Goal: Task Accomplishment & Management: Use online tool/utility

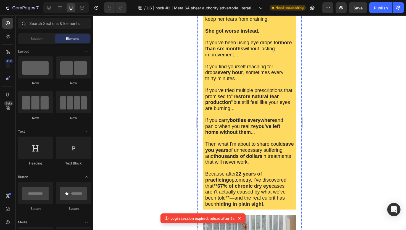
scroll to position [264, 0]
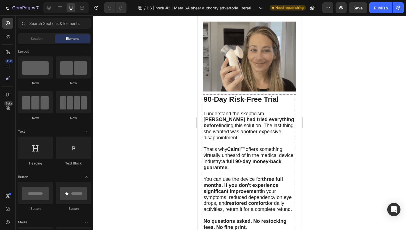
scroll to position [2896, 0]
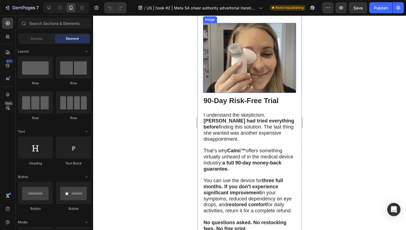
click at [244, 93] on img at bounding box center [249, 58] width 93 height 70
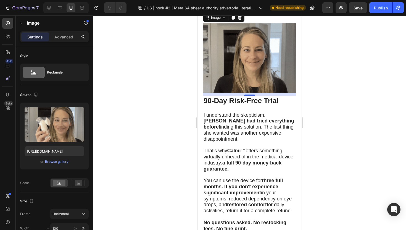
click at [240, 93] on img at bounding box center [249, 58] width 93 height 70
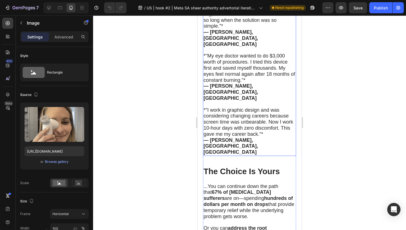
scroll to position [3247, 0]
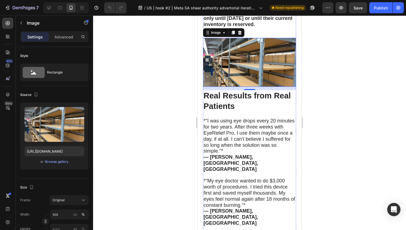
scroll to position [3165, 0]
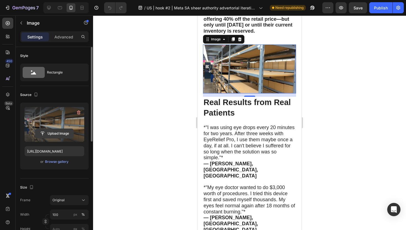
click at [59, 133] on input "file" at bounding box center [54, 133] width 38 height 9
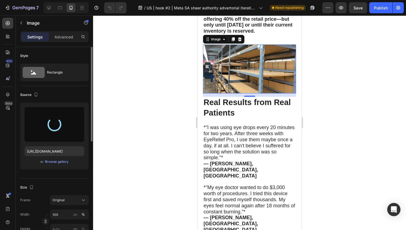
type input "https://cdn.shopify.com/s/files/1/0940/0205/3455/files/gempages_576026753357578…"
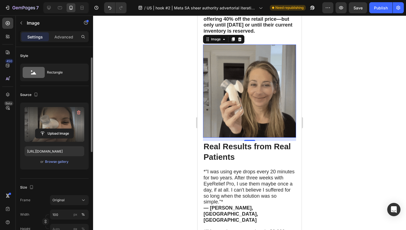
scroll to position [23, 0]
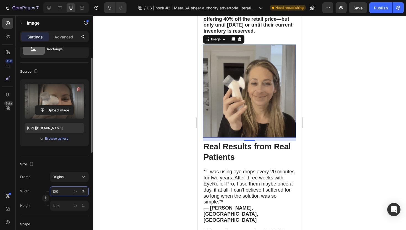
click at [67, 188] on input "100" at bounding box center [69, 191] width 39 height 10
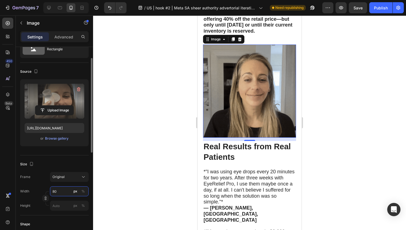
type input "8"
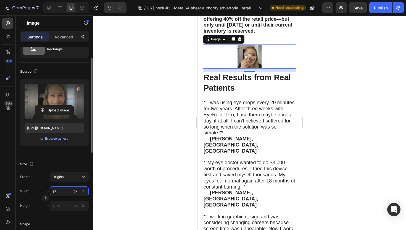
type input "8"
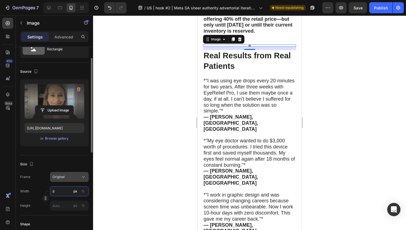
type input "8"
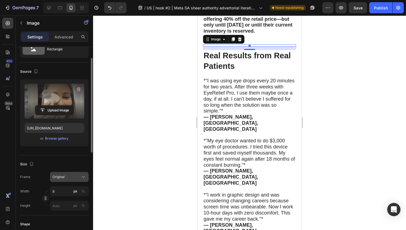
click at [70, 176] on div "Original" at bounding box center [65, 176] width 27 height 5
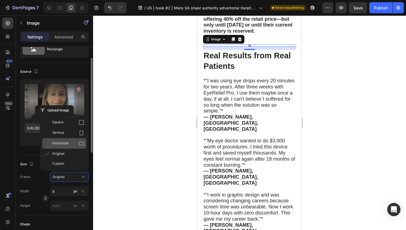
click at [77, 145] on div "Horizontal" at bounding box center [68, 144] width 32 height 6
type input "6"
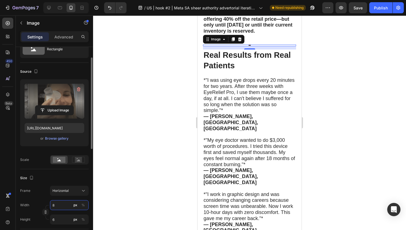
click at [64, 203] on input "8" at bounding box center [69, 205] width 39 height 10
type input "0"
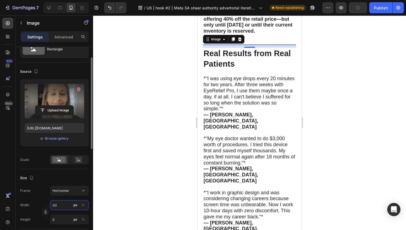
type input "9"
type input "7"
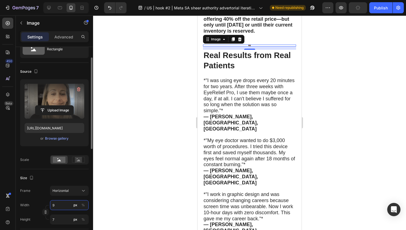
type input "90"
type input "68"
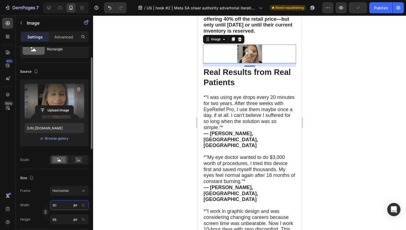
type input "900"
type input "675"
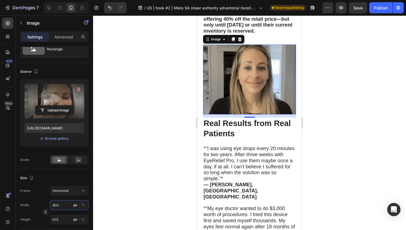
type input "900"
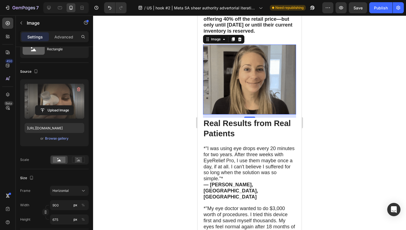
click at [118, 150] on div at bounding box center [249, 122] width 313 height 214
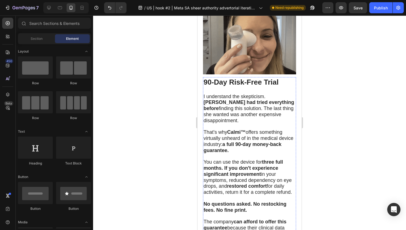
scroll to position [2913, 0]
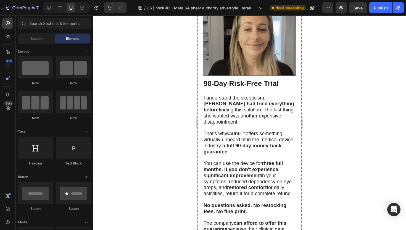
click at [255, 76] on img at bounding box center [249, 41] width 93 height 70
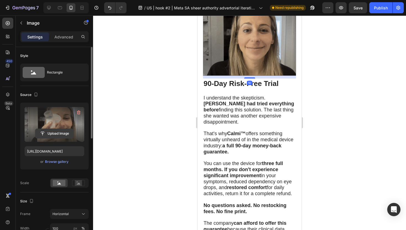
click at [61, 132] on input "file" at bounding box center [54, 133] width 38 height 9
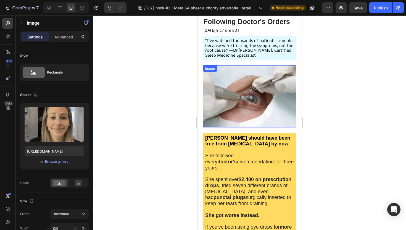
scroll to position [72, 0]
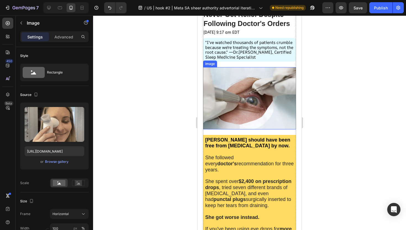
click at [234, 97] on img at bounding box center [249, 98] width 93 height 62
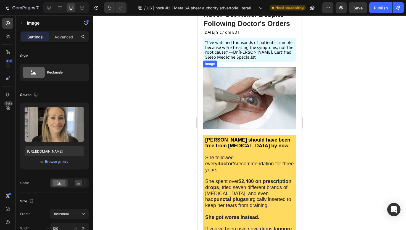
scroll to position [23, 0]
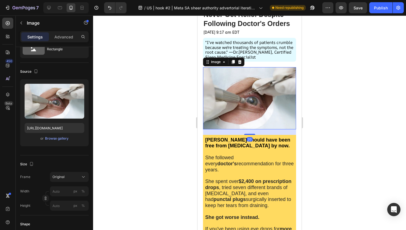
click at [148, 92] on div at bounding box center [249, 122] width 313 height 214
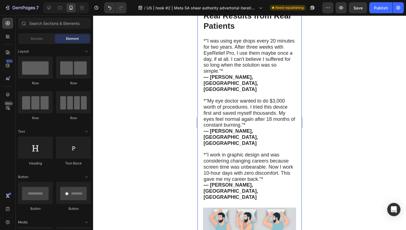
scroll to position [3273, 0]
click at [259, 73] on span "*"I was using eye drops every 20 minutes for two years. After three weeks with …" at bounding box center [249, 56] width 91 height 36
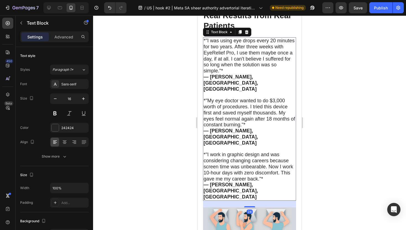
click at [233, 73] on span "*"I was using eye drops every 20 minutes for two years. After three weeks with …" at bounding box center [249, 56] width 91 height 36
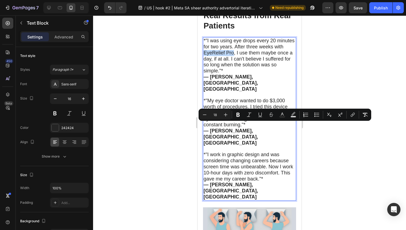
drag, startPoint x: 233, startPoint y: 126, endPoint x: 205, endPoint y: 127, distance: 28.5
click at [205, 73] on span "*"I was using eye drops every 20 minutes for two years. After three weeks with …" at bounding box center [249, 56] width 91 height 36
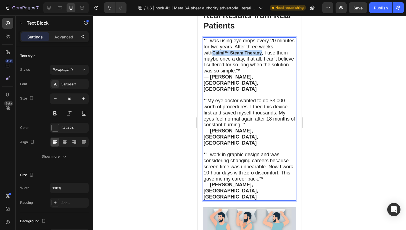
drag, startPoint x: 204, startPoint y: 127, endPoint x: 252, endPoint y: 127, distance: 47.5
click at [252, 55] on strong "Calmi™ Steam Therapy" at bounding box center [236, 53] width 49 height 5
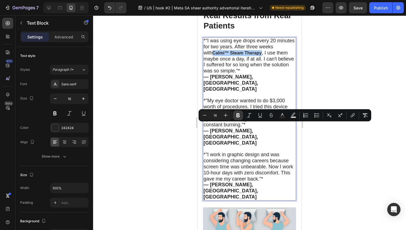
click at [236, 115] on icon "Editor contextual toolbar" at bounding box center [238, 115] width 6 height 6
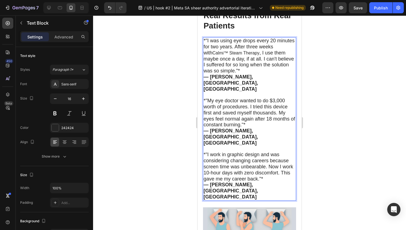
click at [229, 56] on span "*"I was using eye drops every 20 minutes for two years. After three weeks with" at bounding box center [249, 47] width 91 height 18
click at [247, 74] on p "*"I was using eye drops every 20 minutes for two years. After three weeks with …" at bounding box center [250, 56] width 92 height 36
click at [249, 74] on p "*"I was using eye drops every 20 minutes for two years. After three weeks with …" at bounding box center [250, 56] width 92 height 36
click at [251, 73] on span ", I use them maybe once a day, if at all. I can't believe I suffered for so lon…" at bounding box center [249, 61] width 90 height 23
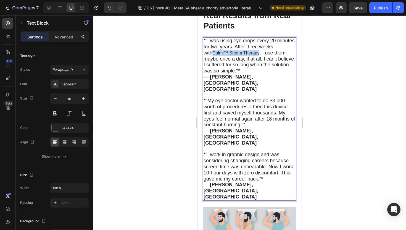
drag, startPoint x: 251, startPoint y: 126, endPoint x: 204, endPoint y: 127, distance: 47.5
click at [204, 74] on p "*"I was using eye drops every 20 minutes for two years. After three weeks with …" at bounding box center [250, 56] width 92 height 36
click at [220, 74] on p "*"I was using eye drops every 20 minutes for two years. After three weeks with …" at bounding box center [250, 56] width 92 height 36
click at [173, 115] on div at bounding box center [249, 122] width 313 height 214
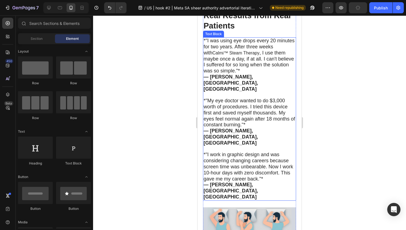
click at [215, 74] on p "*"I was using eye drops every 20 minutes for two years. After three weeks with …" at bounding box center [250, 56] width 92 height 36
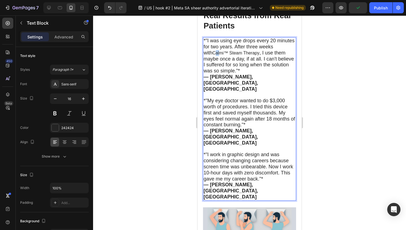
drag, startPoint x: 205, startPoint y: 127, endPoint x: 211, endPoint y: 127, distance: 5.8
click at [211, 74] on p "*"I was using eye drops every 20 minutes for two years. After three weeks with …" at bounding box center [250, 56] width 92 height 36
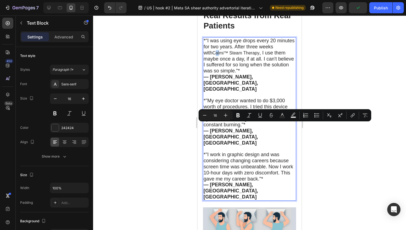
type input "18"
click at [204, 74] on p "*"I was using eye drops every 20 minutes for two years. After three weeks with …" at bounding box center [250, 56] width 92 height 36
drag, startPoint x: 204, startPoint y: 126, endPoint x: 251, endPoint y: 124, distance: 46.5
click at [251, 74] on p "*"I was using eye drops every 20 minutes for two years. After three weeks with …" at bounding box center [250, 56] width 92 height 36
click at [227, 116] on icon "Editor contextual toolbar" at bounding box center [226, 115] width 6 height 6
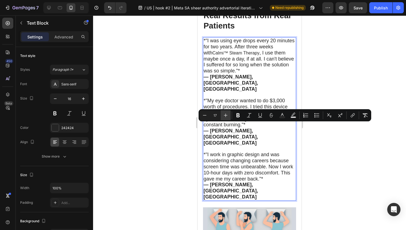
click at [227, 116] on icon "Editor contextual toolbar" at bounding box center [226, 115] width 6 height 6
type input "18"
click at [167, 140] on div at bounding box center [249, 122] width 313 height 214
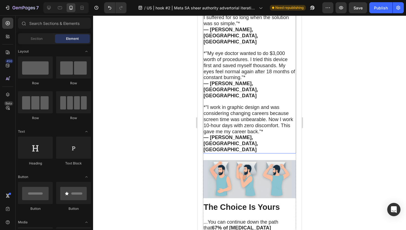
scroll to position [3321, 0]
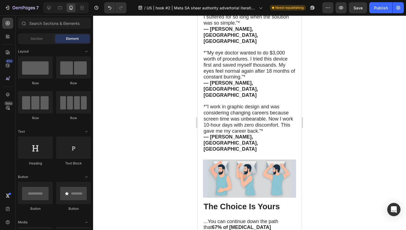
click at [325, 161] on div at bounding box center [249, 122] width 313 height 214
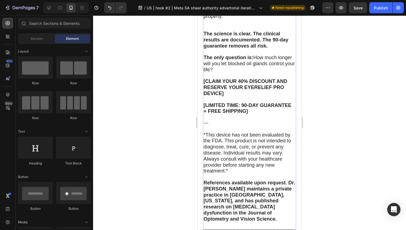
scroll to position [3589, 0]
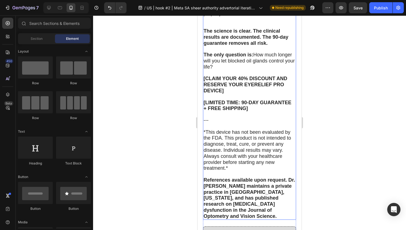
click at [257, 93] on strong "[CLAIM YOUR 40% DISCOUNT AND RESERVE YOUR EYERELIEF PRO DEVICE]" at bounding box center [246, 85] width 84 height 18
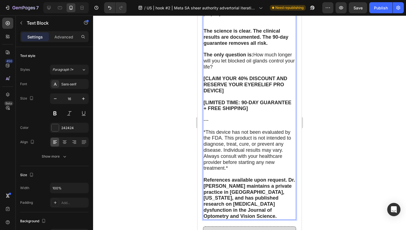
click at [245, 93] on strong "[CLAIM YOUR 40% DISCOUNT AND RESERVE YOUR EYERELIEF PRO DEVICE]" at bounding box center [246, 85] width 84 height 18
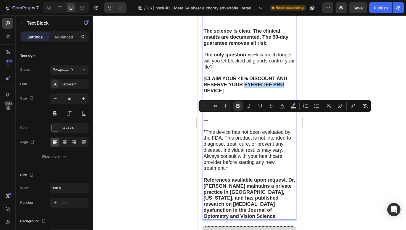
drag, startPoint x: 245, startPoint y: 117, endPoint x: 283, endPoint y: 118, distance: 37.6
click at [283, 93] on strong "[CLAIM YOUR 40% DISCOUNT AND RESERVE YOUR EYERELIEF PRO DEVICE]" at bounding box center [246, 85] width 84 height 18
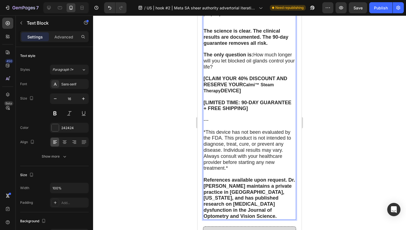
click at [274, 93] on strong "Calmi™ Steam Therapy" at bounding box center [239, 87] width 70 height 11
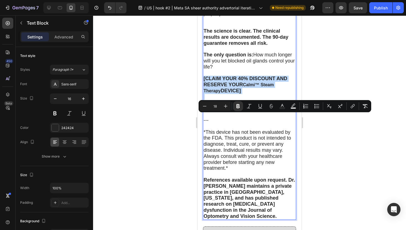
click at [274, 93] on strong "Calmi™ Steam Therapy" at bounding box center [239, 87] width 70 height 11
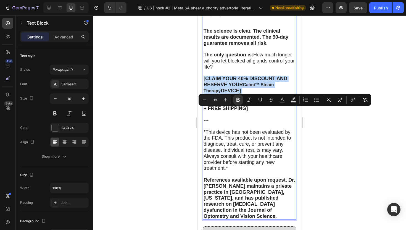
click at [257, 94] on p "[CLAIM YOUR 40% DISCOUNT AND RESERVE YOUR Calmi™ Steam Therapy DEVICE]" at bounding box center [250, 85] width 92 height 18
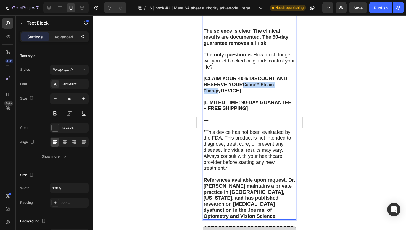
drag, startPoint x: 245, startPoint y: 116, endPoint x: 292, endPoint y: 117, distance: 46.4
click at [292, 94] on p "[CLAIM YOUR 40% DISCOUNT AND RESERVE YOUR Calmi™ Steam Therapy DEVICE]" at bounding box center [250, 85] width 92 height 18
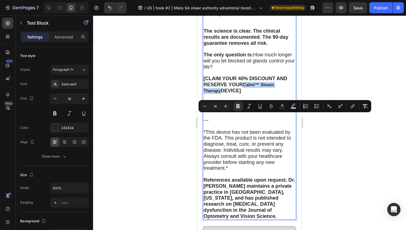
drag, startPoint x: 294, startPoint y: 117, endPoint x: 244, endPoint y: 118, distance: 49.7
click at [244, 94] on p "[CLAIM YOUR 40% DISCOUNT AND RESERVE YOUR Calmi™ Steam Therapy DEVICE]" at bounding box center [250, 85] width 92 height 18
click at [228, 107] on button "Plus" at bounding box center [226, 106] width 10 height 10
type input "18"
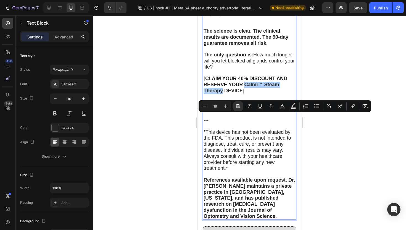
click at [149, 130] on div at bounding box center [249, 122] width 313 height 214
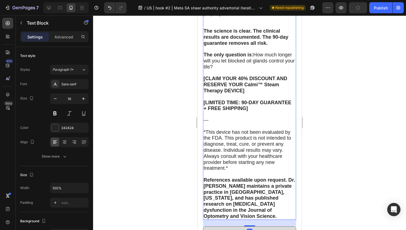
click at [222, 93] on strong "[CLAIM YOUR 40% DISCOUNT AND RESERVE YOUR Calmi™ Steam Therapy DEVICE]" at bounding box center [246, 85] width 84 height 18
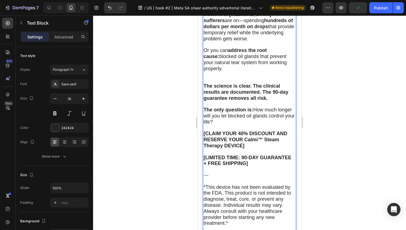
scroll to position [3543, 0]
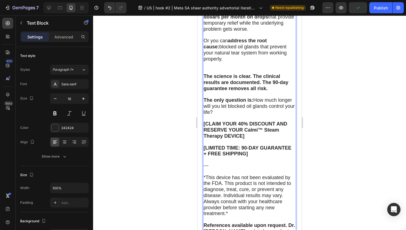
click at [233, 139] on strong "[CLAIM YOUR 40% DISCOUNT AND RESERVE YOUR Calmi™ Steam Therapy DEVICE]" at bounding box center [246, 130] width 84 height 18
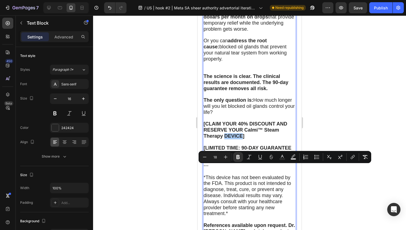
click at [163, 174] on div at bounding box center [249, 122] width 313 height 214
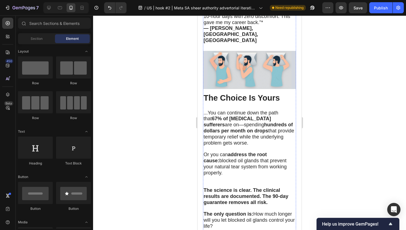
scroll to position [3440, 0]
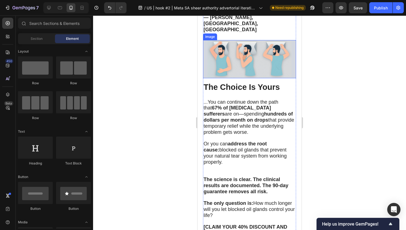
click at [249, 78] on img at bounding box center [249, 59] width 93 height 38
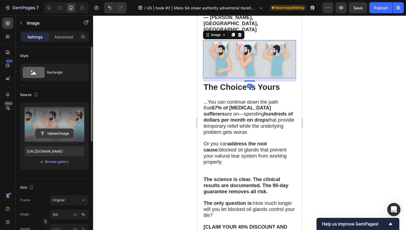
click at [59, 134] on input "file" at bounding box center [54, 133] width 38 height 9
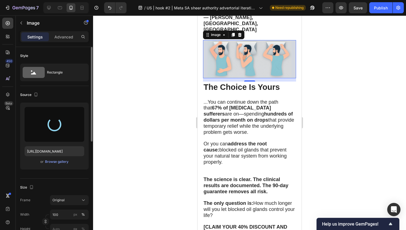
type input "https://cdn.shopify.com/s/files/1/0940/0205/3455/files/gempages_576026753357578…"
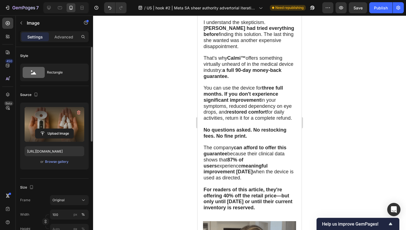
scroll to position [3007, 0]
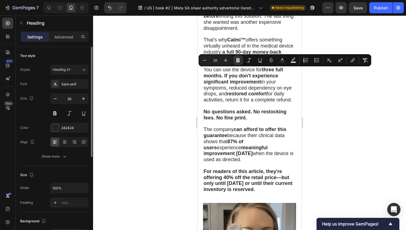
copy strong "90-Day Risk-Free Trial"
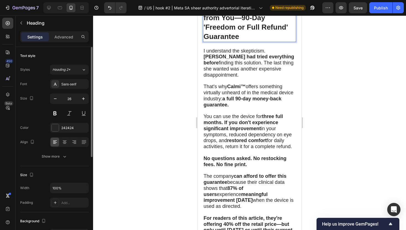
click at [139, 118] on div at bounding box center [249, 122] width 313 height 214
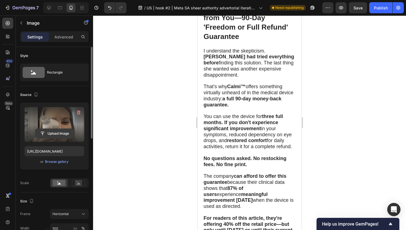
click at [62, 133] on input "file" at bounding box center [54, 133] width 38 height 9
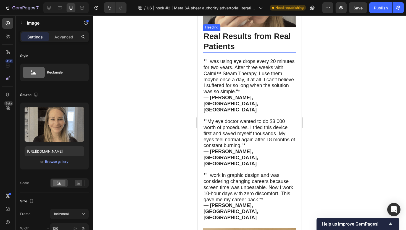
scroll to position [3300, 0]
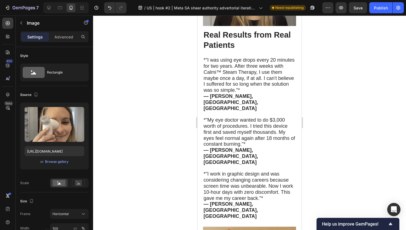
click at [181, 87] on div at bounding box center [249, 122] width 313 height 214
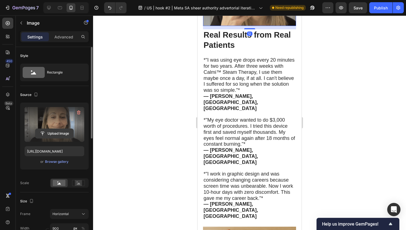
click at [60, 133] on input "file" at bounding box center [54, 133] width 38 height 9
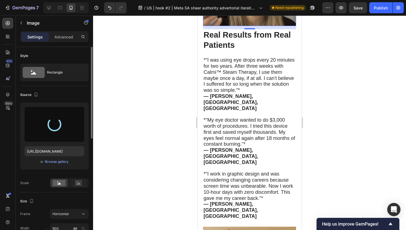
type input "https://cdn.shopify.com/s/files/1/0940/0205/3455/files/gempages_576026753357578…"
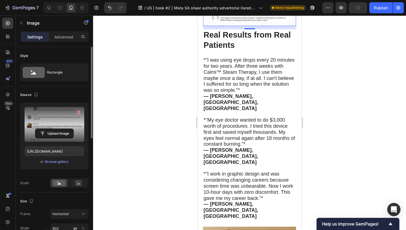
click at [153, 86] on div at bounding box center [249, 122] width 313 height 214
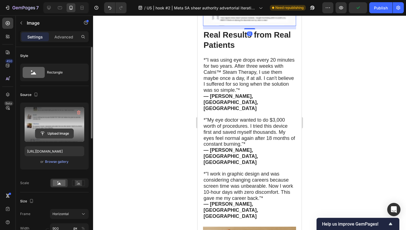
click at [60, 135] on input "file" at bounding box center [54, 133] width 38 height 9
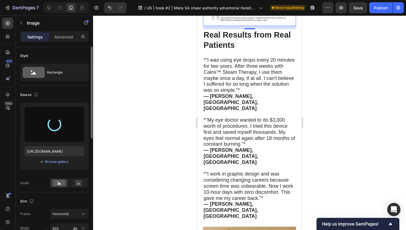
type input "https://cdn.shopify.com/s/files/1/0940/0205/3455/files/gempages_576026753357578…"
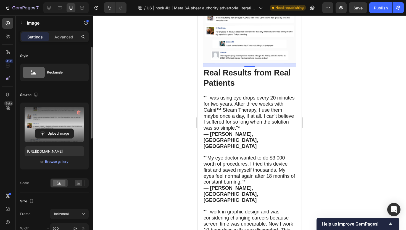
scroll to position [3262, 0]
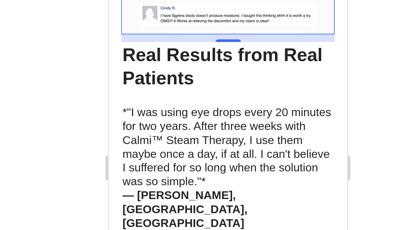
click at [317, 75] on div at bounding box center [249, 122] width 313 height 214
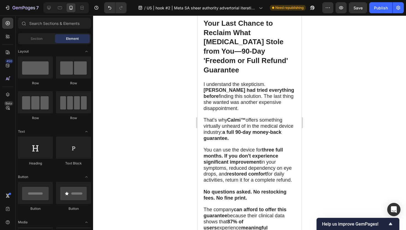
scroll to position [2970, 0]
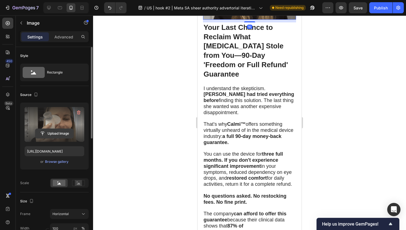
click at [59, 134] on input "file" at bounding box center [54, 133] width 38 height 9
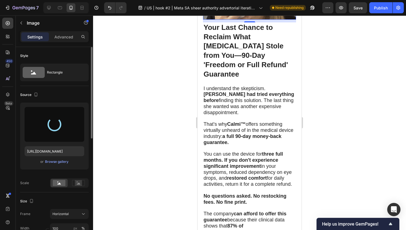
type input "https://cdn.shopify.com/s/files/1/0940/0205/3455/files/gempages_576026753357578…"
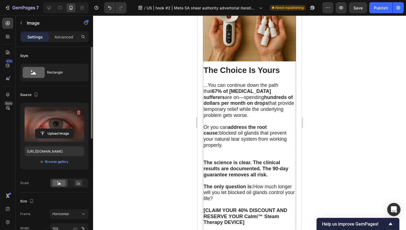
scroll to position [3524, 0]
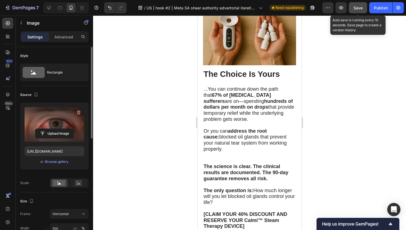
click at [360, 3] on button "Save" at bounding box center [358, 7] width 18 height 11
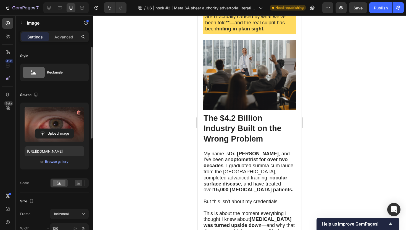
scroll to position [435, 0]
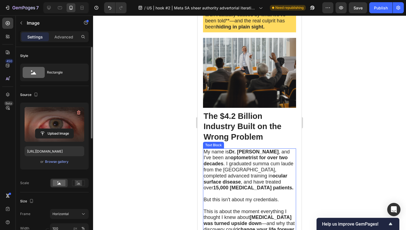
click at [229, 154] on span "My name is Dr. Michael Chen , and I've been an optometrist for over two decades…" at bounding box center [249, 170] width 90 height 42
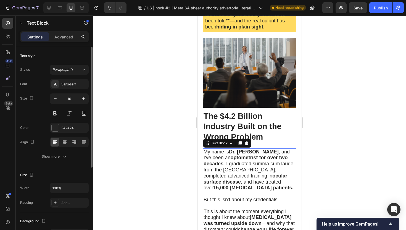
click at [224, 154] on span "My name is Dr. Michael Chen , and I've been an optometrist for over two decades…" at bounding box center [249, 170] width 90 height 42
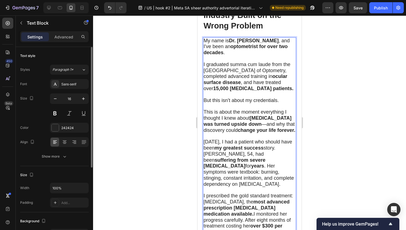
scroll to position [549, 0]
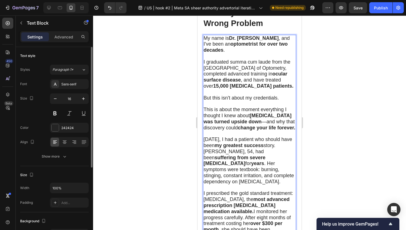
click at [218, 146] on span "Three years ago, I had a patient who should have been my greatest success story…" at bounding box center [249, 160] width 90 height 48
click at [216, 147] on span "Three years ago, I had a patient who should have been my greatest success story…" at bounding box center [249, 160] width 90 height 48
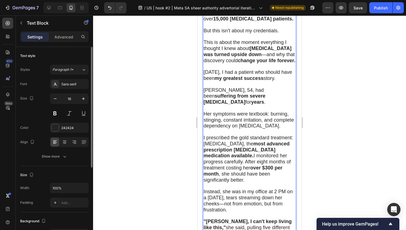
scroll to position [616, 0]
click at [226, 149] on span "I prescribed the gold standard treatment: Restasis, the most advanced prescript…" at bounding box center [248, 159] width 89 height 48
click at [217, 135] on span "I prescribed the gold standard treatment: Restasis, the most advanced prescript…" at bounding box center [248, 159] width 89 height 48
click at [168, 157] on div at bounding box center [249, 122] width 313 height 214
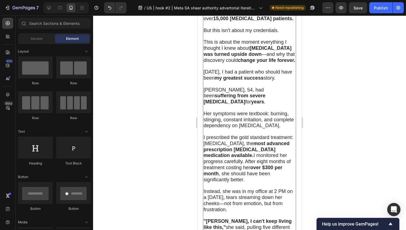
click at [228, 148] on span "I prescribed the gold standard treatment: Restasis, the most advanced prescript…" at bounding box center [248, 159] width 89 height 48
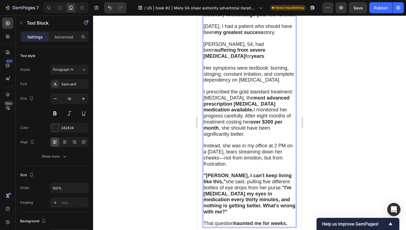
scroll to position [659, 0]
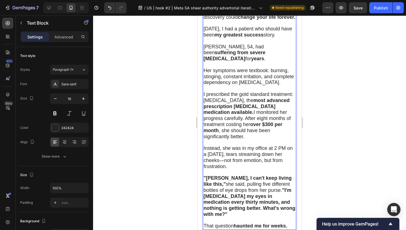
click at [226, 105] on span "I prescribed the gold standard treatment: Restasis, the most advanced prescript…" at bounding box center [248, 115] width 89 height 48
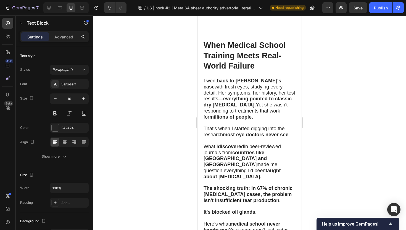
scroll to position [935, 0]
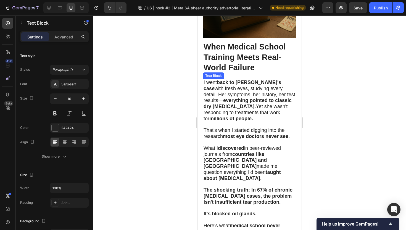
click at [264, 80] on span "I went back to Linda's case with fresh eyes, studying every detail. Her symptom…" at bounding box center [250, 101] width 92 height 42
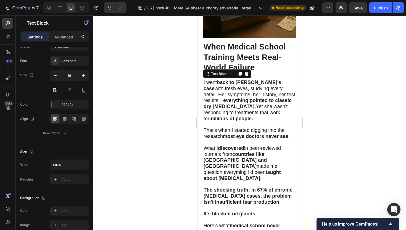
click at [264, 80] on span "I went back to Linda's case with fresh eyes, studying every detail. Her symptom…" at bounding box center [250, 101] width 92 height 42
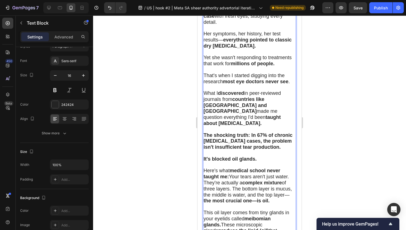
scroll to position [1008, 0]
click at [290, 167] on p "Here's what medical school never taught me: Your tears aren't just water. They'…" at bounding box center [250, 185] width 92 height 36
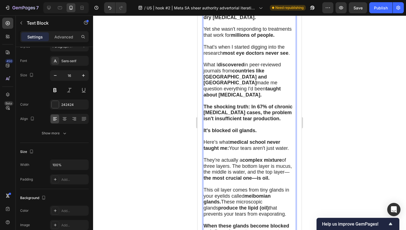
scroll to position [1045, 0]
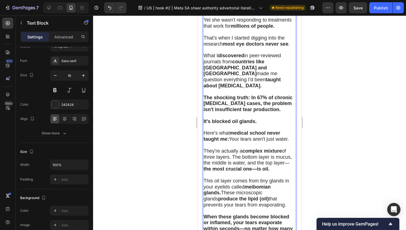
click at [294, 178] on p "This oil layer comes from tiny glands in your eyelids called meibomian glands. …" at bounding box center [250, 193] width 92 height 30
click at [292, 178] on p "This oil layer comes from tiny glands in your eyelids called meibomian glands. …" at bounding box center [250, 193] width 92 height 30
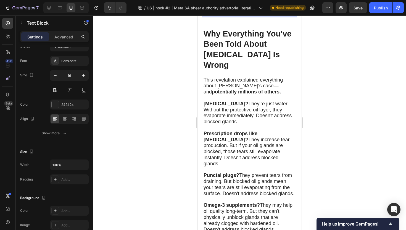
scroll to position [1298, 0]
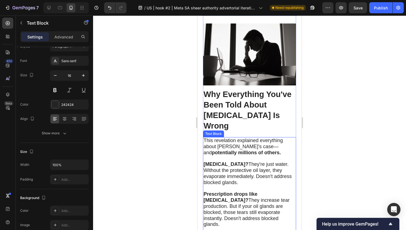
click at [283, 161] on p "Artificial tears? They're just water. Without the protective oil layer, they ev…" at bounding box center [250, 173] width 92 height 24
click at [282, 161] on p "Artificial tears? They're just water. Without the protective oil layer, they ev…" at bounding box center [250, 173] width 92 height 24
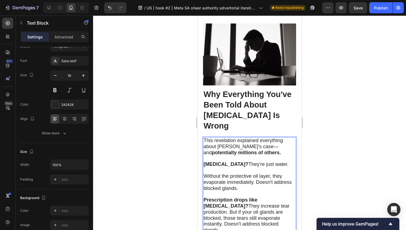
click at [259, 197] on span "Prescription drops like Restasis? They increase tear production. But if your oi…" at bounding box center [247, 215] width 86 height 36
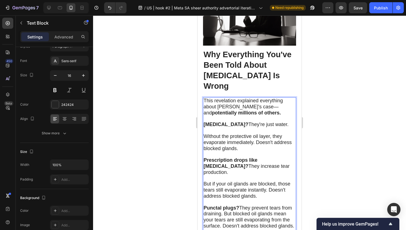
scroll to position [1339, 0]
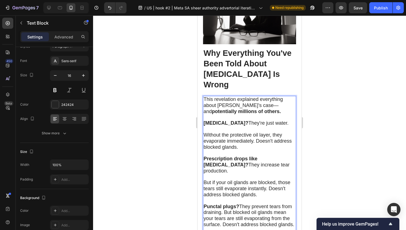
click at [224, 204] on span "Punctal plugs? They prevent tears from draining. But blocked oil glands mean yo…" at bounding box center [249, 215] width 91 height 23
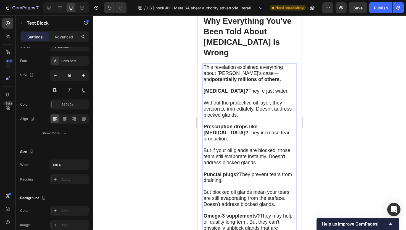
scroll to position [1374, 0]
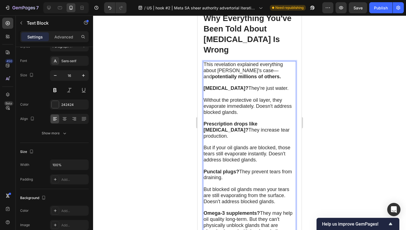
click at [250, 210] on span "Omega-3 supplements? They may help oil quality long-term. But they can't physic…" at bounding box center [248, 225] width 89 height 30
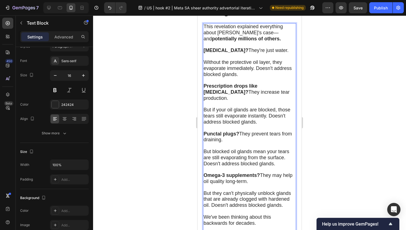
scroll to position [1413, 0]
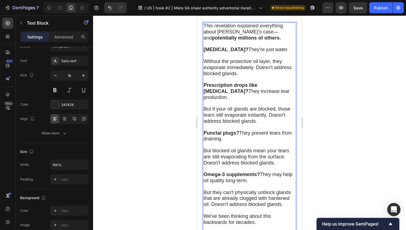
click at [211, 189] on span "But they can't physically unblock glands that are already clogged with hardened…" at bounding box center [248, 198] width 88 height 18
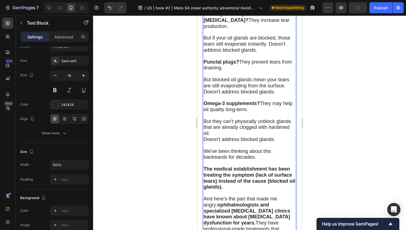
scroll to position [1484, 0]
click at [220, 196] on span "And here's the part that made me angry: ophthalmologists and specialized dry ey…" at bounding box center [248, 223] width 89 height 54
click at [178, 173] on div at bounding box center [249, 122] width 313 height 214
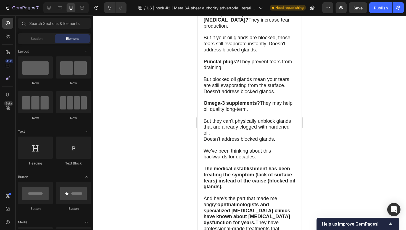
click at [220, 196] on span "And here's the part that made me angry: ophthalmologists and specialized dry ey…" at bounding box center [248, 223] width 89 height 54
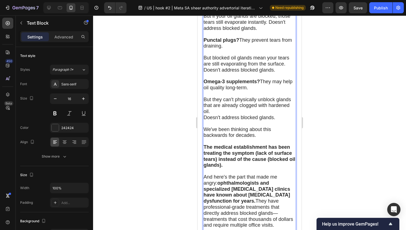
scroll to position [1524, 0]
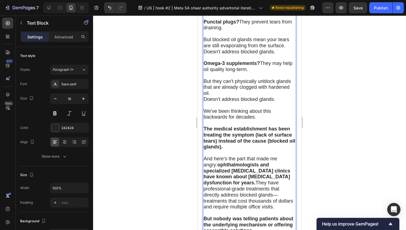
click at [219, 156] on span "And here's the part that made me angry: ophthalmologists and specialized dry ey…" at bounding box center [248, 183] width 89 height 54
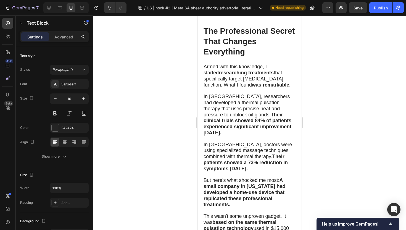
scroll to position [1754, 0]
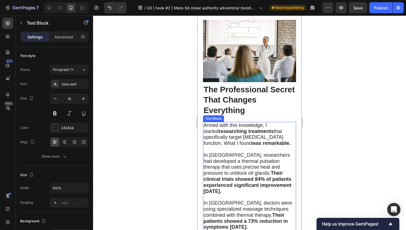
click at [275, 122] on span "Armed with this knowledge, I started researching treatments that specifically t…" at bounding box center [247, 133] width 87 height 23
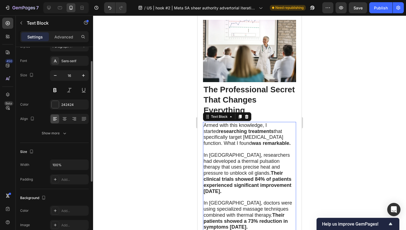
click at [277, 122] on span "Armed with this knowledge, I started researching treatments that specifically t…" at bounding box center [247, 133] width 87 height 23
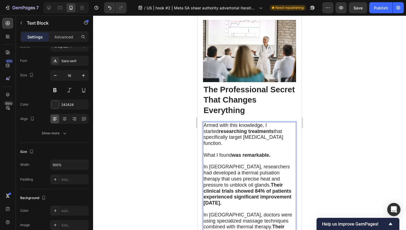
click at [221, 182] on strong "Their clinical trials showed 84% of patients experienced significant improvemen…" at bounding box center [248, 193] width 88 height 23
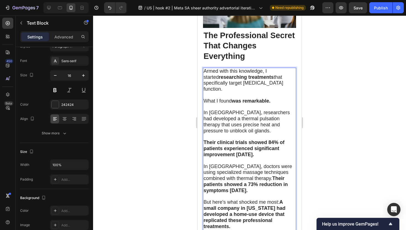
scroll to position [1808, 0]
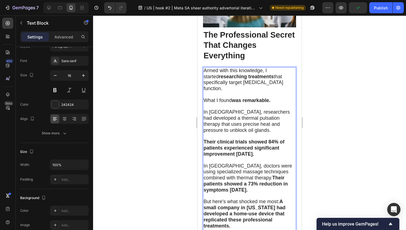
click at [274, 175] on strong "Their patients showed a 73% reduction in symptoms [DATE]." at bounding box center [246, 184] width 84 height 18
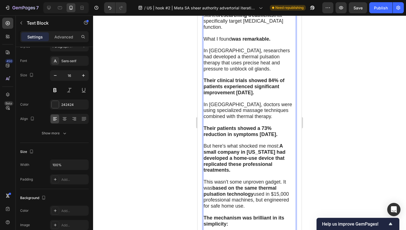
scroll to position [1870, 0]
click at [284, 178] on span "This wasn't some unproven gadget. It was based on the same thermal pulsation te…" at bounding box center [246, 193] width 85 height 30
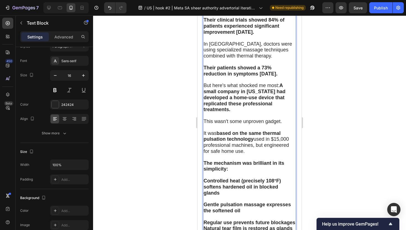
scroll to position [1996, 0]
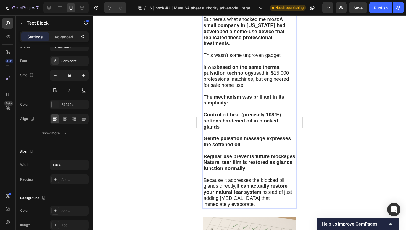
click at [245, 159] on strong "Natural tear film is restored as glands function normally" at bounding box center [248, 165] width 89 height 12
click at [241, 136] on p "Gentle pulsation massage expresses the softened oil" at bounding box center [250, 142] width 92 height 12
click at [223, 112] on p "Controlled heat (precisely 108°F) softens hardened oil in blocked glands" at bounding box center [250, 121] width 92 height 18
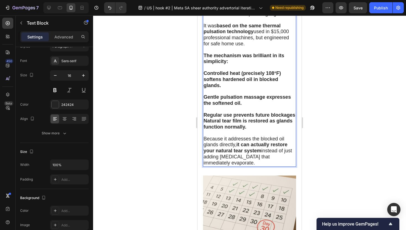
scroll to position [2031, 0]
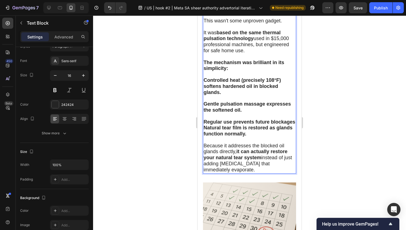
click at [237, 143] on span "Because it addresses the blocked oil glands directly, it can actually restore y…" at bounding box center [248, 158] width 88 height 30
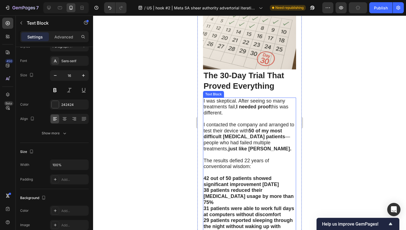
scroll to position [2215, 0]
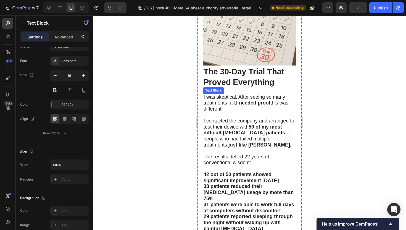
click at [249, 183] on strong "38 patients reduced their [MEDICAL_DATA] usage by more than 75%" at bounding box center [249, 192] width 90 height 18
click at [246, 172] on p "42 out of 50 patients showed significant improvement [DATE]" at bounding box center [250, 178] width 92 height 12
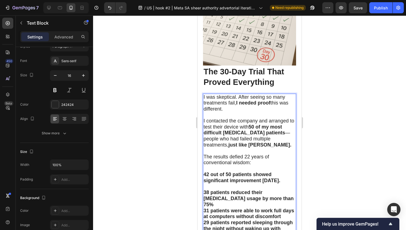
click at [263, 189] on p "38 patients reduced their [MEDICAL_DATA] usage by more than 75%" at bounding box center [250, 198] width 92 height 18
click at [283, 213] on p "31 patients were able to work full days at computers without discomfort" at bounding box center [250, 219] width 92 height 12
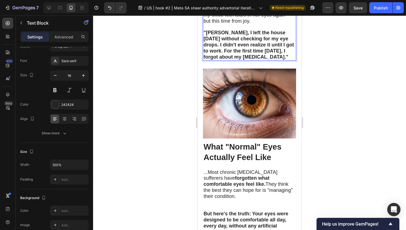
scroll to position [2488, 0]
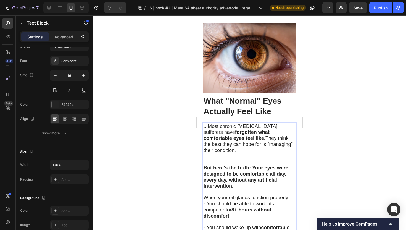
scroll to position [2534, 0]
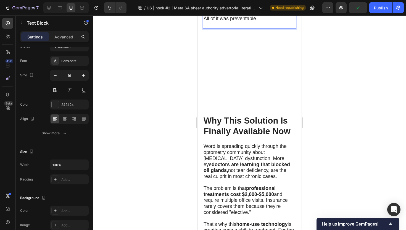
scroll to position [2878, 0]
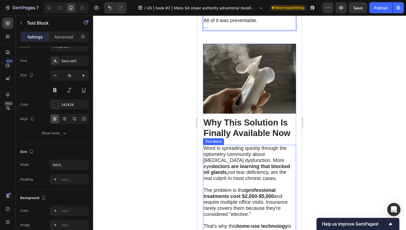
click at [244, 145] on span "Word is spreading quickly through the optometry community about meibomian gland…" at bounding box center [247, 163] width 86 height 36
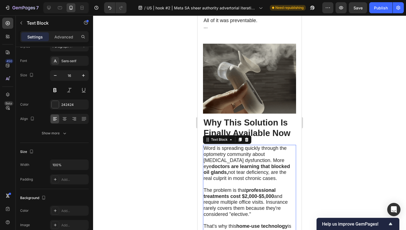
click at [244, 145] on span "Word is spreading quickly through the optometry community about meibomian gland…" at bounding box center [247, 163] width 86 height 36
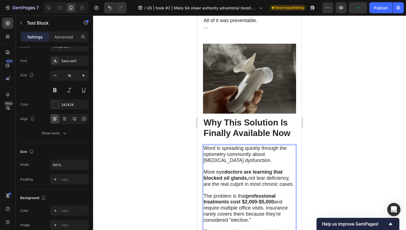
click at [266, 193] on span "The problem is that professional treatments cost $2,000-$5,000 and require mult…" at bounding box center [246, 208] width 84 height 30
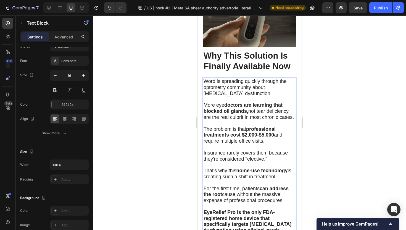
scroll to position [2946, 0]
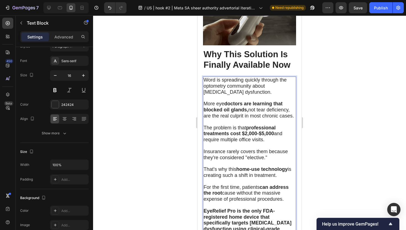
click at [225, 208] on strong "EyeRelief Pro is the only FDA-registered home device that specifically targets …" at bounding box center [248, 223] width 88 height 30
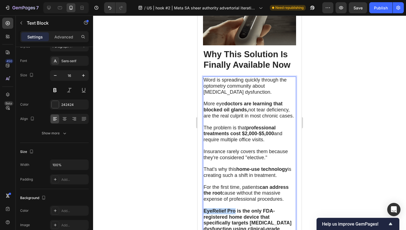
drag, startPoint x: 236, startPoint y: 110, endPoint x: 205, endPoint y: 110, distance: 30.9
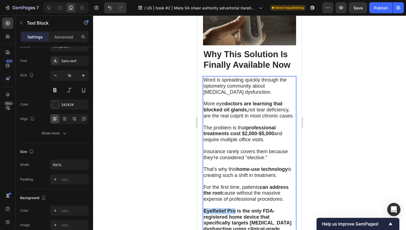
click at [205, 208] on strong "EyeRelief Pro is the only FDA-registered home device that specifically targets …" at bounding box center [248, 223] width 88 height 30
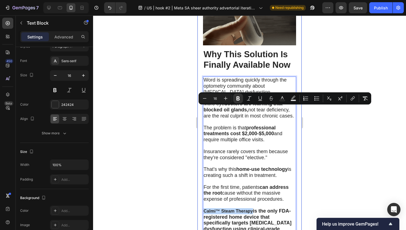
drag, startPoint x: 252, startPoint y: 108, endPoint x: 202, endPoint y: 109, distance: 50.3
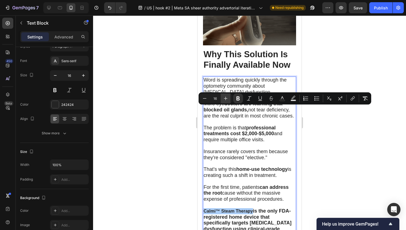
click at [225, 96] on icon "Editor contextual toolbar" at bounding box center [226, 99] width 6 height 6
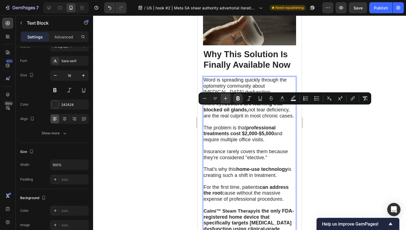
click at [225, 96] on icon "Editor contextual toolbar" at bounding box center [226, 99] width 6 height 6
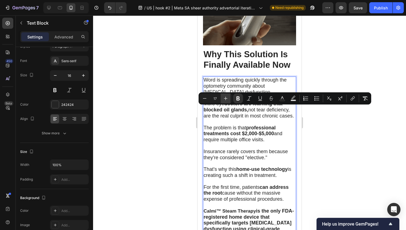
type input "18"
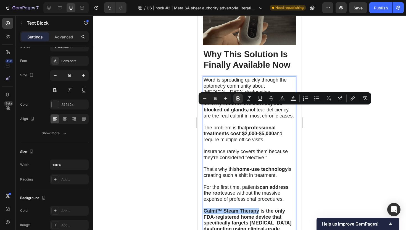
click at [154, 130] on div at bounding box center [249, 122] width 313 height 214
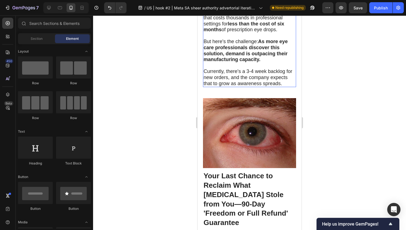
scroll to position [3194, 0]
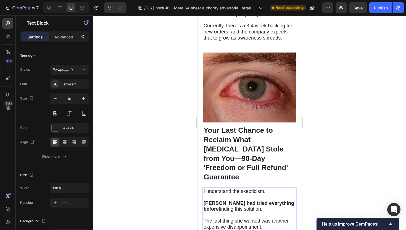
scroll to position [3239, 0]
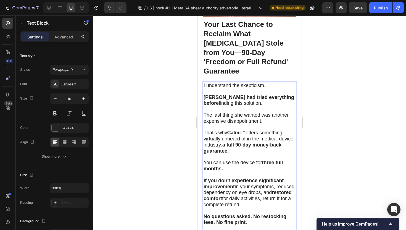
scroll to position [3345, 0]
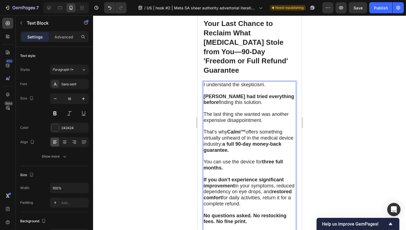
click at [252, 213] on strong "No questions asked. No restocking fees. No fine print." at bounding box center [245, 219] width 83 height 12
click at [250, 224] on strong "No restocking fees. No fine print." at bounding box center [243, 227] width 78 height 6
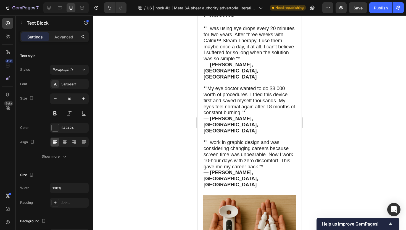
scroll to position [3747, 0]
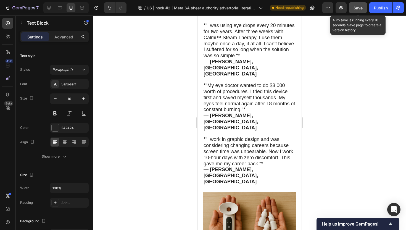
click at [354, 7] on span "Save" at bounding box center [358, 8] width 9 height 5
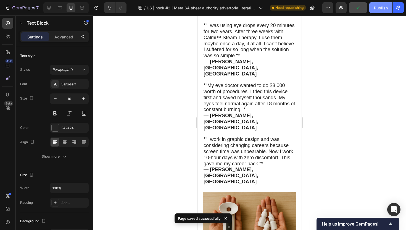
click at [382, 8] on div "Publish" at bounding box center [381, 8] width 14 height 6
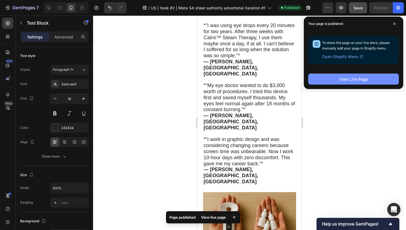
click at [356, 78] on div "View Live Page" at bounding box center [353, 79] width 29 height 6
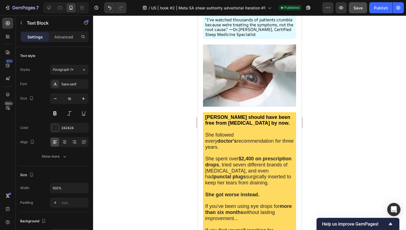
scroll to position [0, 0]
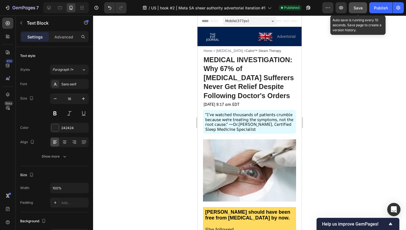
click at [363, 12] on button "Save" at bounding box center [358, 7] width 18 height 11
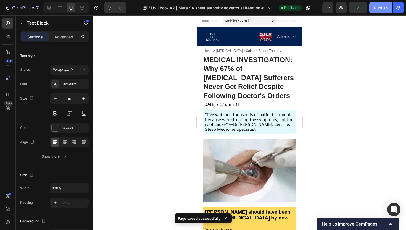
click at [384, 11] on button "Publish" at bounding box center [380, 7] width 23 height 11
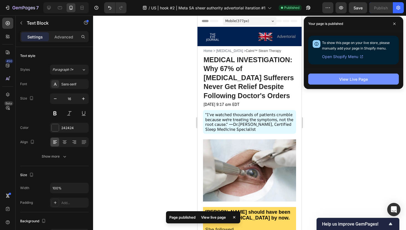
click at [346, 80] on div "View Live Page" at bounding box center [353, 79] width 29 height 6
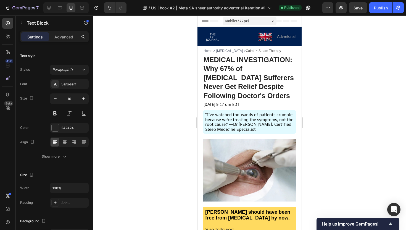
click at [361, 8] on span "Save" at bounding box center [358, 8] width 9 height 5
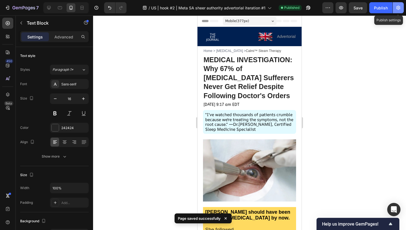
click at [401, 8] on button "button" at bounding box center [398, 7] width 11 height 11
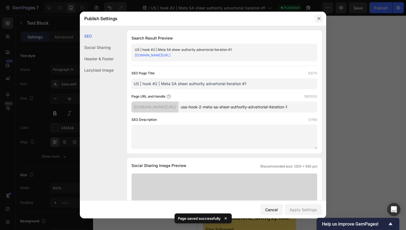
click at [321, 20] on icon "button" at bounding box center [319, 18] width 4 height 4
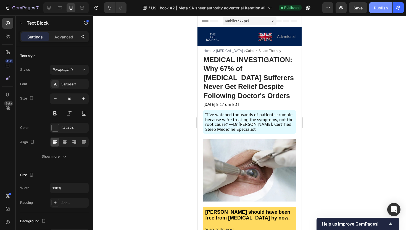
click at [375, 7] on div "Publish" at bounding box center [381, 8] width 14 height 6
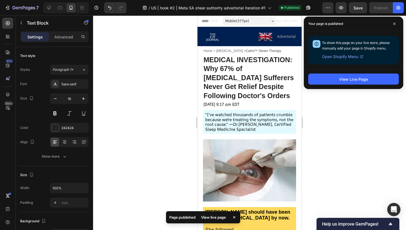
click at [353, 57] on span "Open Shopify Menu" at bounding box center [340, 56] width 36 height 7
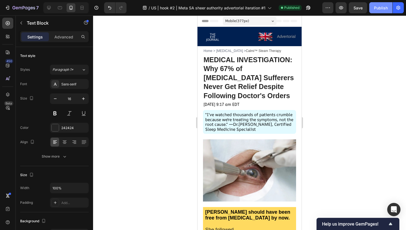
click at [381, 5] on div "Publish" at bounding box center [381, 8] width 14 height 6
click at [381, 9] on div "Publish" at bounding box center [381, 8] width 14 height 6
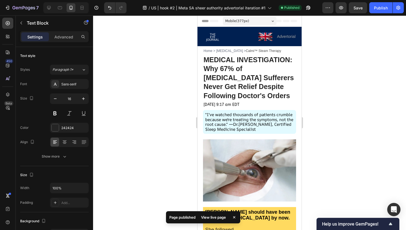
click at [210, 217] on div "View live page" at bounding box center [213, 217] width 31 height 8
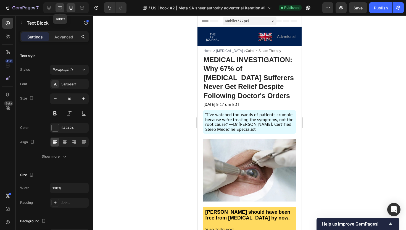
click at [62, 7] on icon at bounding box center [60, 7] width 4 height 3
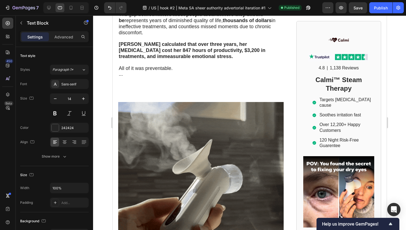
scroll to position [2609, 0]
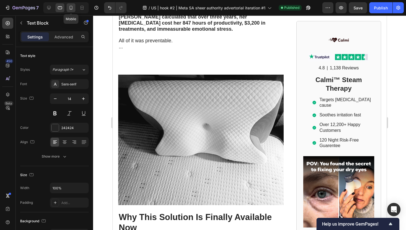
click at [69, 8] on icon at bounding box center [71, 8] width 6 height 6
type input "16"
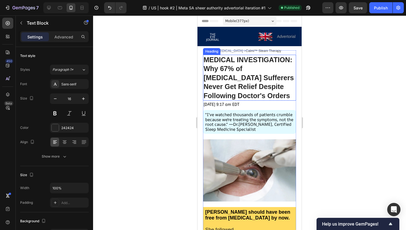
click at [212, 70] on strong "MEDICAL INVESTIGATION: Why 67% of [MEDICAL_DATA] Sufferers Never Get Relief Des…" at bounding box center [249, 78] width 90 height 44
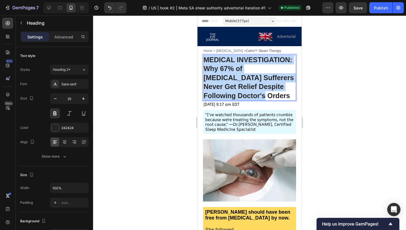
click at [212, 70] on strong "MEDICAL INVESTIGATION: Why 67% of [MEDICAL_DATA] Sufferers Never Get Relief Des…" at bounding box center [249, 78] width 90 height 44
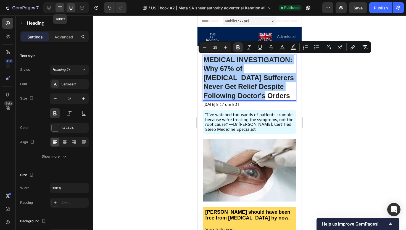
click at [61, 8] on icon at bounding box center [60, 8] width 6 height 6
type input "28"
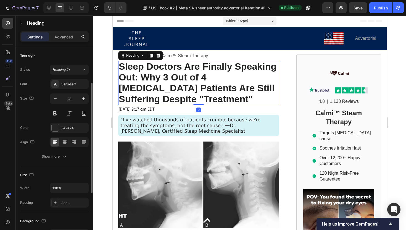
click at [189, 72] on span "Sleep Doctors Are Finally Speaking Out: Why 3 Out of 4 [MEDICAL_DATA] Patients …" at bounding box center [197, 82] width 158 height 43
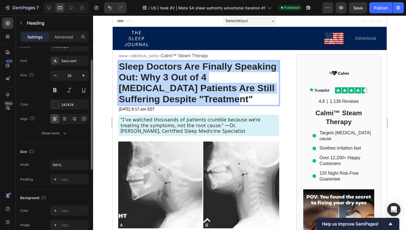
click at [189, 72] on span "Sleep Doctors Are Finally Speaking Out: Why 3 Out of 4 [MEDICAL_DATA] Patients …" at bounding box center [197, 82] width 158 height 43
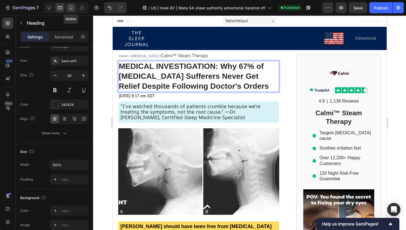
click at [70, 9] on icon at bounding box center [71, 8] width 3 height 4
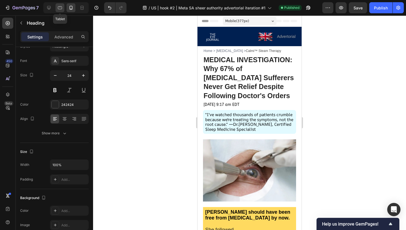
click at [61, 8] on icon at bounding box center [60, 8] width 6 height 6
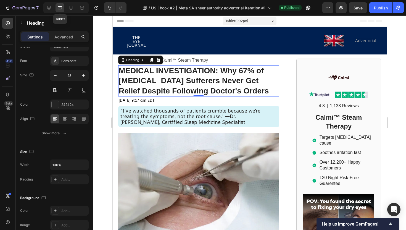
scroll to position [26, 0]
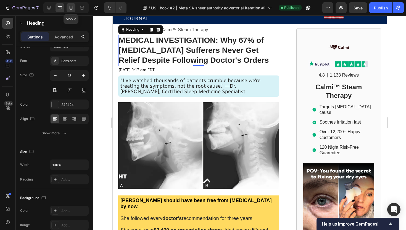
click at [68, 8] on div at bounding box center [71, 7] width 9 height 9
type input "24"
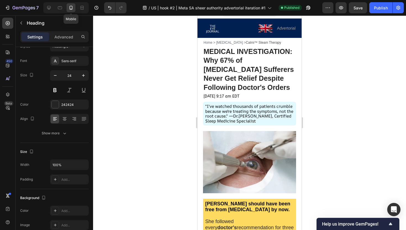
scroll to position [7, 0]
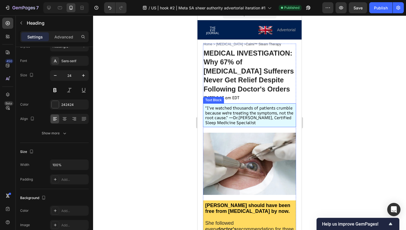
click at [245, 116] on span "[PERSON_NAME]" at bounding box center [255, 118] width 33 height 6
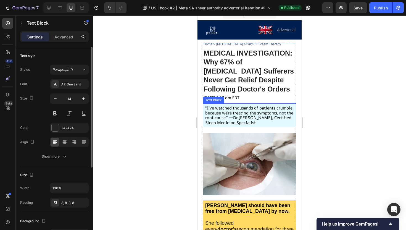
click at [245, 116] on span "[PERSON_NAME]" at bounding box center [255, 118] width 33 height 6
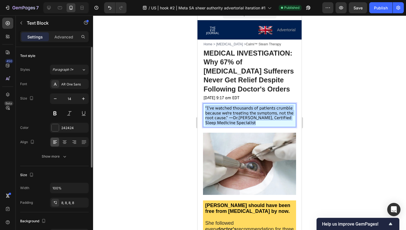
click at [245, 116] on span "[PERSON_NAME]" at bounding box center [255, 118] width 33 height 6
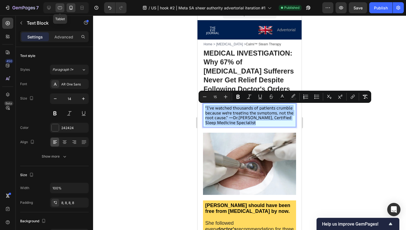
click at [60, 7] on icon at bounding box center [60, 8] width 6 height 6
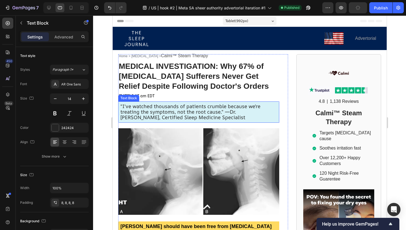
click at [168, 109] on span ""I've watched thousands of patients crumble because we're treating the symptoms…" at bounding box center [190, 112] width 140 height 18
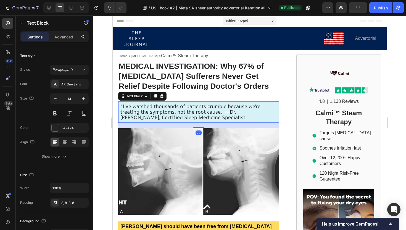
click at [168, 109] on span ""I've watched thousands of patients crumble because we're treating the symptoms…" at bounding box center [190, 112] width 140 height 18
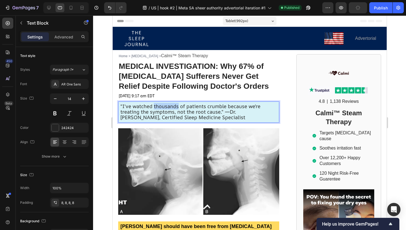
click at [168, 109] on span ""I've watched thousands of patients crumble because we're treating the symptoms…" at bounding box center [190, 112] width 140 height 18
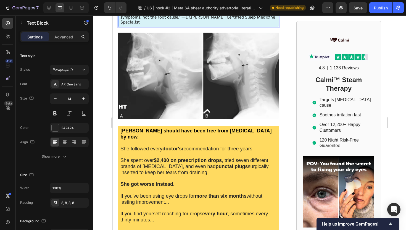
scroll to position [96, 0]
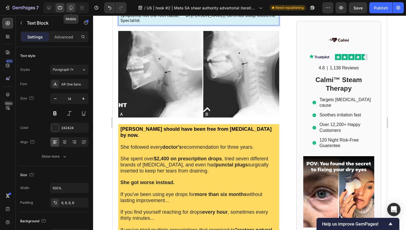
click at [73, 9] on icon at bounding box center [71, 8] width 6 height 6
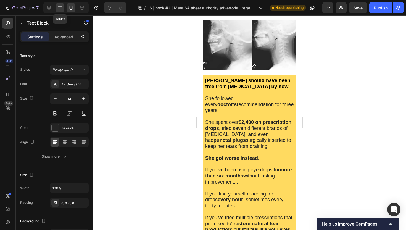
click at [62, 8] on icon at bounding box center [60, 7] width 4 height 3
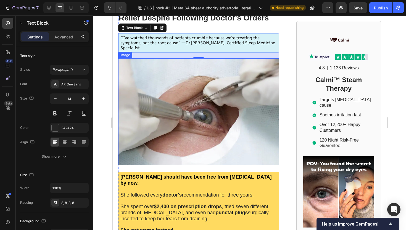
scroll to position [67, 0]
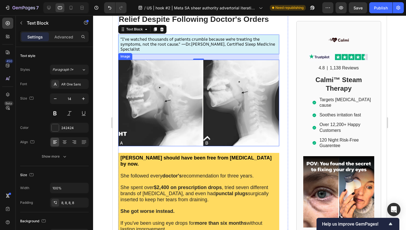
click at [217, 98] on img at bounding box center [198, 103] width 161 height 87
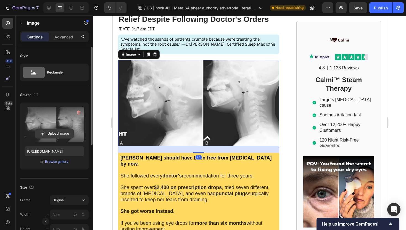
click at [58, 132] on input "file" at bounding box center [54, 133] width 38 height 9
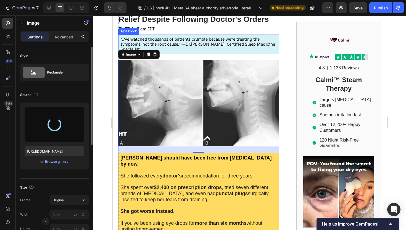
type input "https://cdn.shopify.com/s/files/1/0940/0205/3455/files/gempages_576026753357578…"
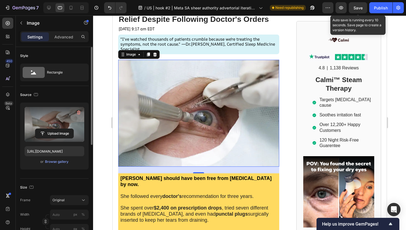
click at [357, 9] on span "Save" at bounding box center [358, 8] width 9 height 5
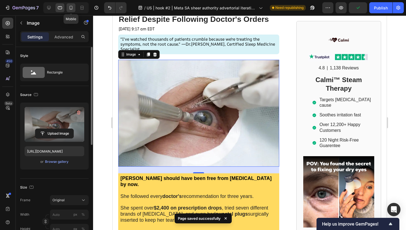
click at [72, 6] on icon at bounding box center [71, 8] width 6 height 6
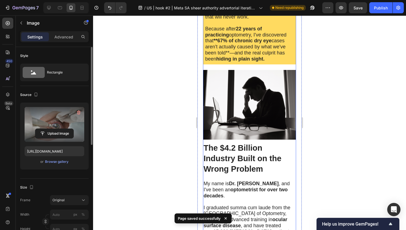
scroll to position [420, 0]
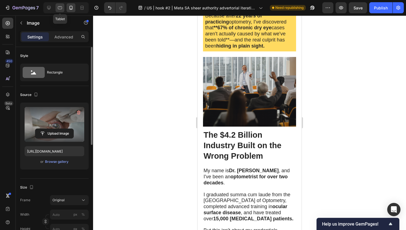
click at [60, 8] on icon at bounding box center [60, 8] width 6 height 6
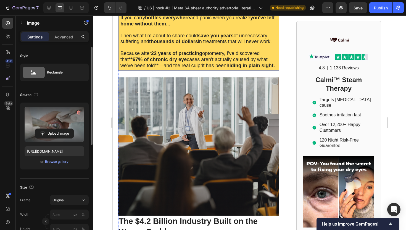
scroll to position [398, 0]
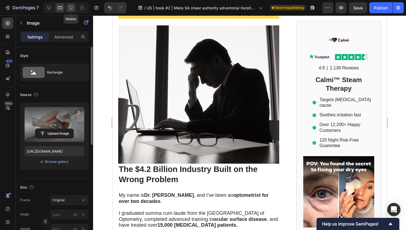
click at [73, 9] on icon at bounding box center [71, 8] width 6 height 6
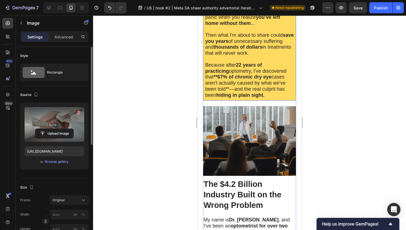
scroll to position [372, 0]
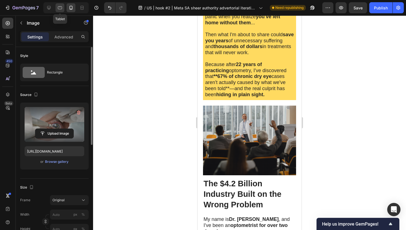
click at [61, 9] on icon at bounding box center [60, 7] width 4 height 3
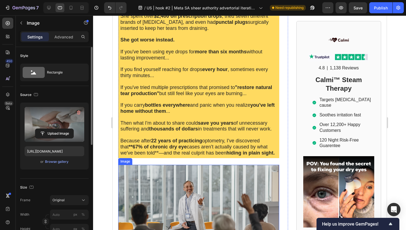
scroll to position [332, 0]
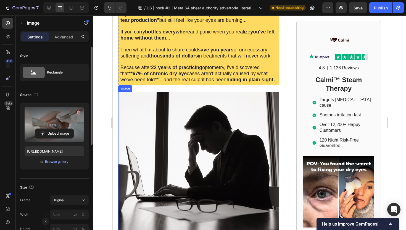
click at [168, 118] on img at bounding box center [198, 161] width 161 height 138
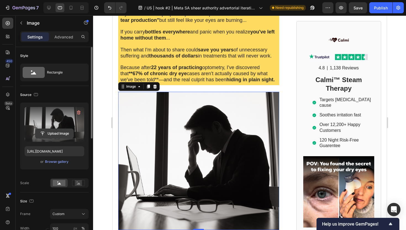
click at [57, 131] on input "file" at bounding box center [54, 133] width 38 height 9
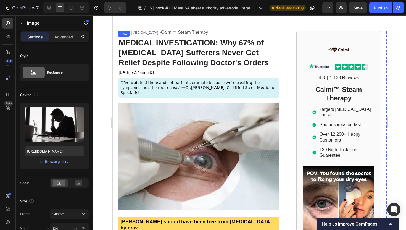
scroll to position [0, 0]
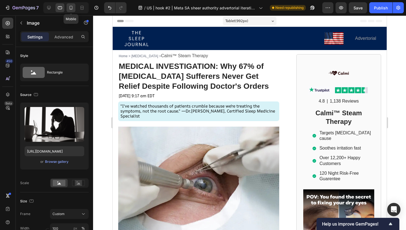
click at [72, 10] on icon at bounding box center [71, 8] width 6 height 6
type input "https://cdn.shopify.com/s/files/1/0940/0205/3455/files/gempages_576026753357578…"
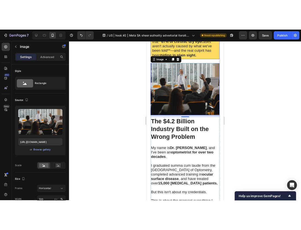
scroll to position [428, 0]
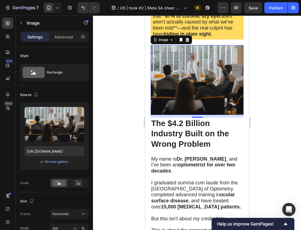
click at [284, 187] on div at bounding box center [197, 122] width 208 height 214
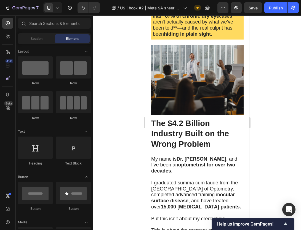
click at [102, 69] on div at bounding box center [197, 122] width 208 height 214
click at [58, 10] on div at bounding box center [52, 7] width 19 height 11
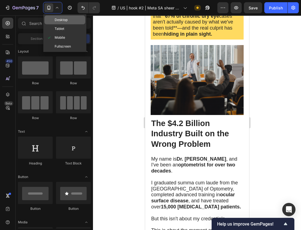
click at [64, 20] on span "Desktop" at bounding box center [61, 20] width 13 height 6
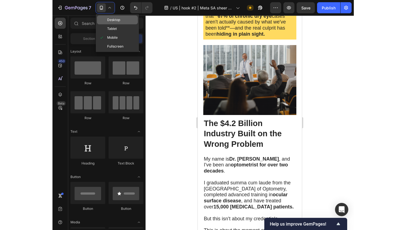
scroll to position [351, 0]
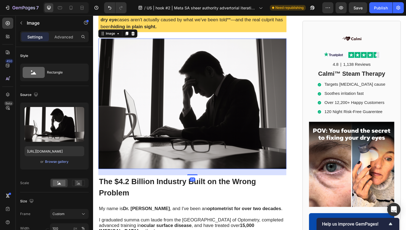
scroll to position [388, 0]
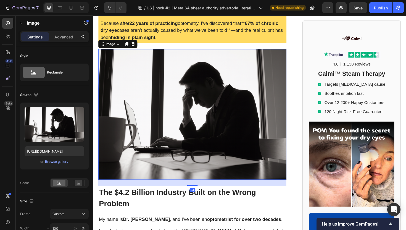
click at [236, 106] on img at bounding box center [198, 120] width 199 height 138
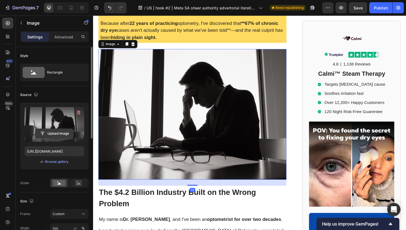
click at [59, 132] on input "file" at bounding box center [54, 133] width 38 height 9
click at [60, 132] on input "file" at bounding box center [54, 133] width 38 height 9
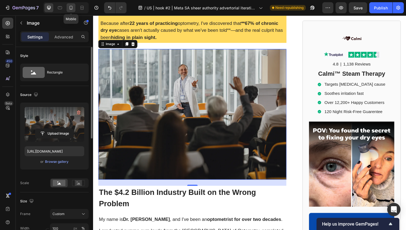
click at [71, 9] on icon at bounding box center [70, 9] width 1 height 1
type input "https://cdn.shopify.com/s/files/1/0940/0205/3455/files/gempages_576026753357578…"
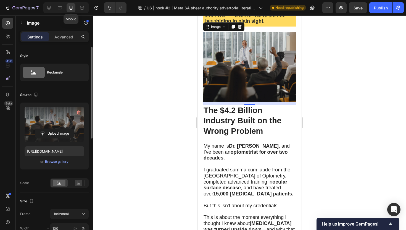
scroll to position [428, 0]
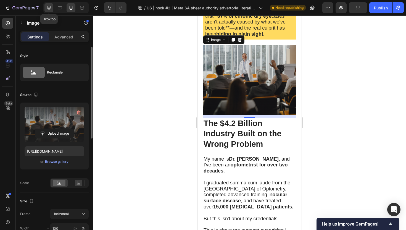
click at [49, 7] on icon at bounding box center [49, 8] width 6 height 6
type input "https://cdn.shopify.com/s/files/1/0940/0205/3455/files/gempages_576026753357578…"
type input "500"
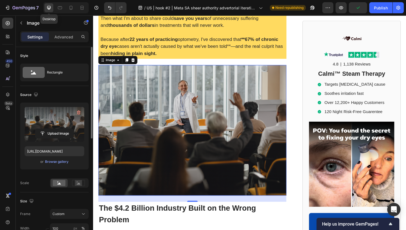
scroll to position [397, 0]
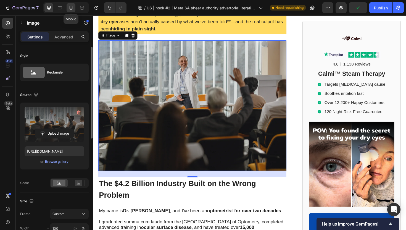
click at [72, 8] on icon at bounding box center [71, 8] width 6 height 6
type input "https://cdn.shopify.com/s/files/1/0940/0205/3455/files/gempages_576026753357578…"
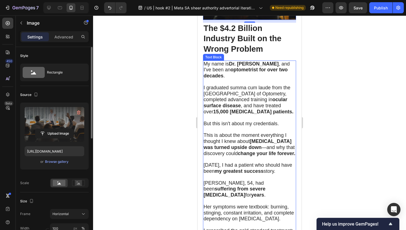
scroll to position [525, 0]
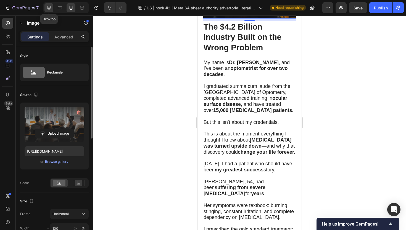
click at [47, 5] on div at bounding box center [48, 7] width 9 height 9
type input "https://cdn.shopify.com/s/files/1/0940/0205/3455/files/gempages_576026753357578…"
type input "500"
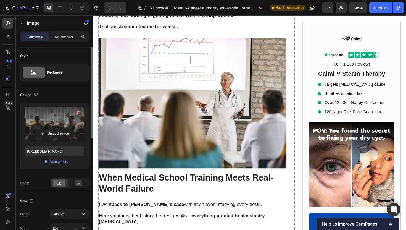
scroll to position [783, 0]
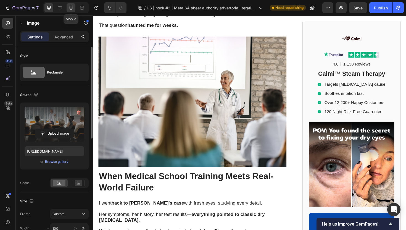
click at [75, 10] on div at bounding box center [71, 7] width 9 height 9
type input "https://cdn.shopify.com/s/files/1/0940/0205/3455/files/gempages_576026753357578…"
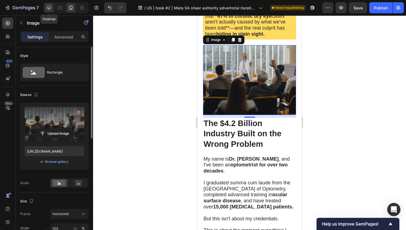
click at [46, 8] on div at bounding box center [48, 7] width 9 height 9
type input "https://cdn.shopify.com/s/files/1/0940/0205/3455/files/gempages_576026753357578…"
type input "500"
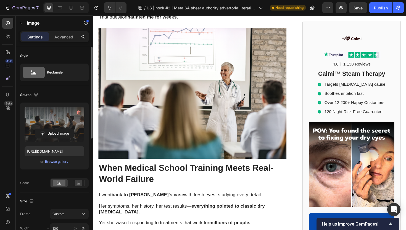
click at [166, 126] on img at bounding box center [198, 98] width 199 height 138
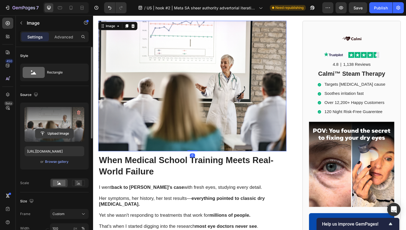
click at [56, 133] on input "file" at bounding box center [54, 133] width 38 height 9
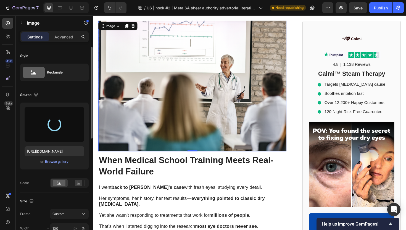
type input "https://cdn.shopify.com/s/files/1/0940/0205/3455/files/gempages_576026753357578…"
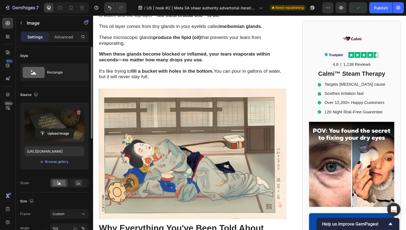
scroll to position [1108, 0]
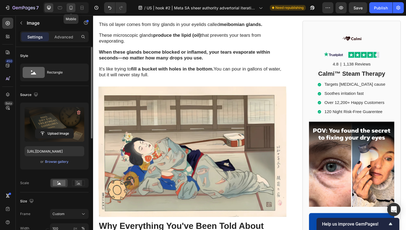
click at [72, 8] on icon at bounding box center [71, 8] width 6 height 6
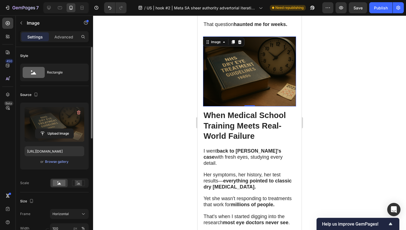
scroll to position [852, 0]
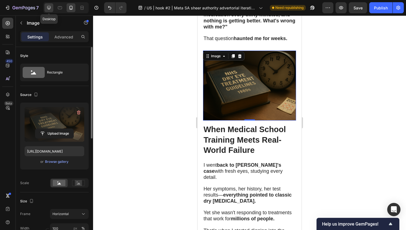
click at [48, 6] on icon at bounding box center [49, 8] width 6 height 6
type input "500"
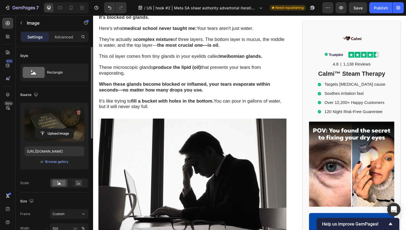
scroll to position [1172, 0]
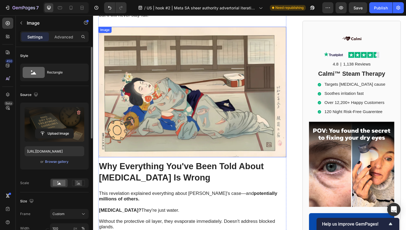
click at [166, 103] on img at bounding box center [198, 96] width 199 height 138
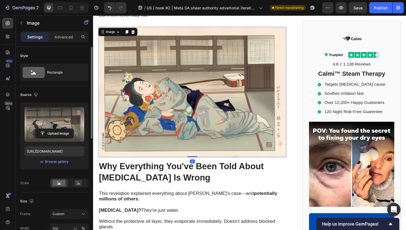
click at [66, 128] on label at bounding box center [55, 124] width 60 height 35
click at [66, 129] on input "file" at bounding box center [54, 133] width 38 height 9
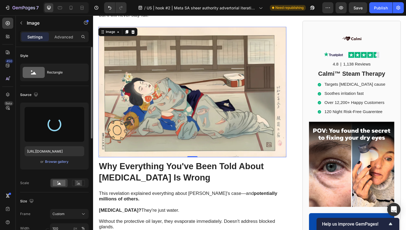
type input "https://cdn.shopify.com/s/files/1/0940/0205/3455/files/gempages_576026753357578…"
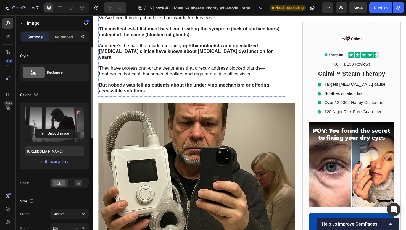
scroll to position [1583, 0]
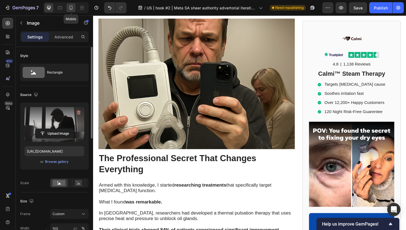
click at [73, 7] on icon at bounding box center [71, 8] width 6 height 6
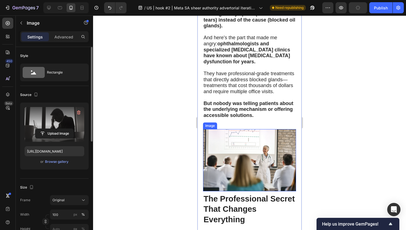
scroll to position [1658, 0]
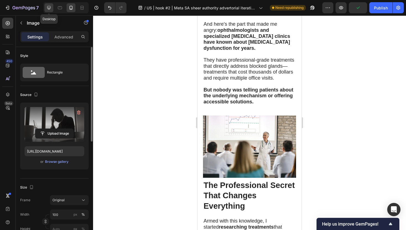
click at [48, 8] on icon at bounding box center [49, 8] width 4 height 4
type input "500"
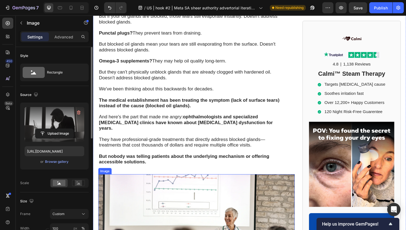
scroll to position [1445, 0]
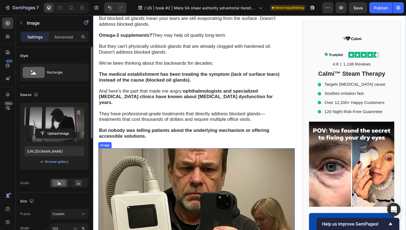
click at [213, 156] on img at bounding box center [203, 225] width 208 height 138
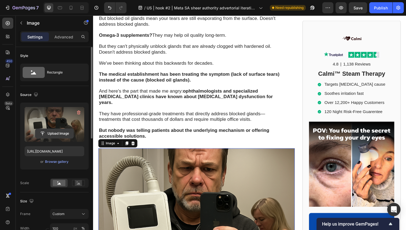
click at [52, 133] on input "file" at bounding box center [54, 133] width 38 height 9
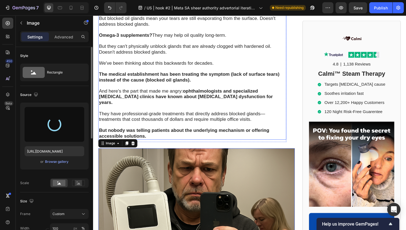
type input "https://cdn.shopify.com/s/files/1/0940/0205/3455/files/gempages_576026753357578…"
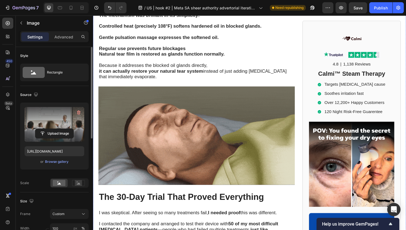
scroll to position [1906, 0]
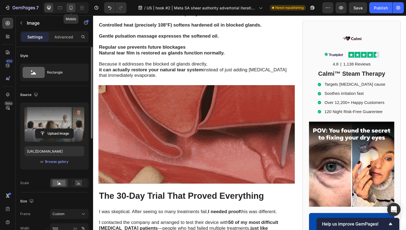
click at [72, 7] on icon at bounding box center [71, 8] width 6 height 6
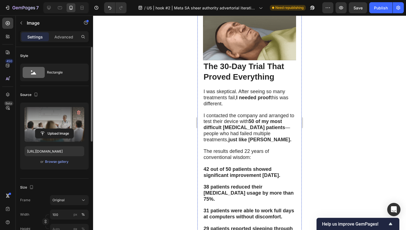
scroll to position [2196, 0]
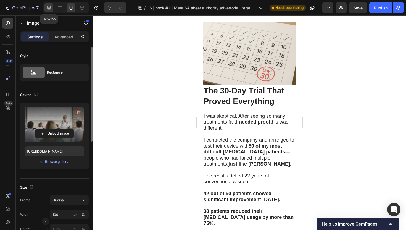
click at [49, 6] on icon at bounding box center [49, 8] width 4 height 4
type input "500"
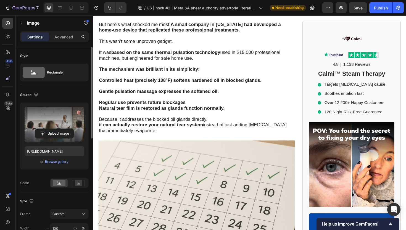
scroll to position [1872, 0]
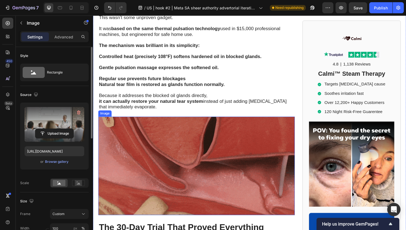
click at [158, 139] on img at bounding box center [203, 175] width 208 height 104
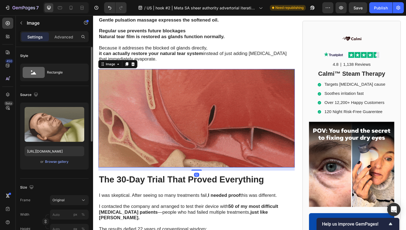
scroll to position [1923, 0]
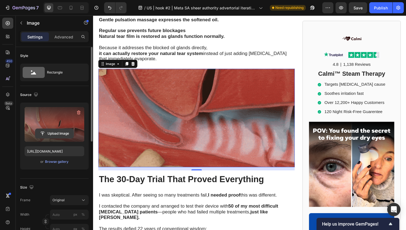
click at [56, 133] on input "file" at bounding box center [54, 133] width 38 height 9
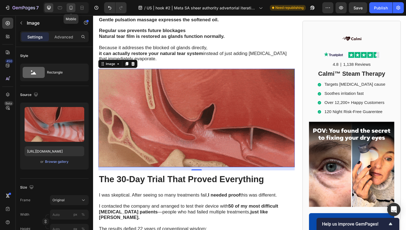
click at [72, 6] on icon at bounding box center [71, 8] width 6 height 6
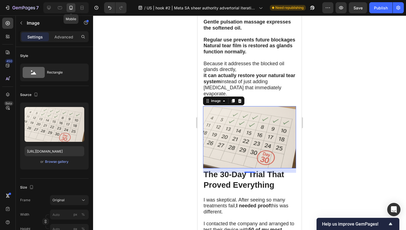
scroll to position [2112, 0]
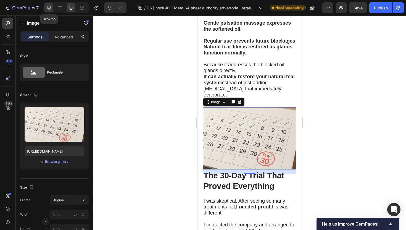
click at [48, 7] on icon at bounding box center [49, 8] width 6 height 6
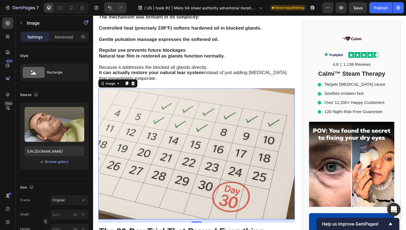
scroll to position [1929, 0]
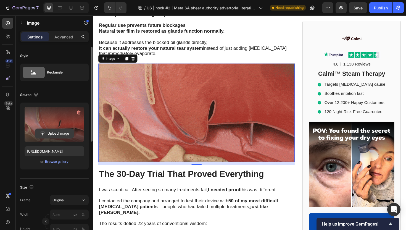
click at [62, 132] on input "file" at bounding box center [54, 133] width 38 height 9
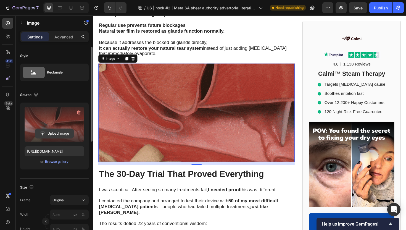
click at [62, 132] on input "file" at bounding box center [54, 133] width 38 height 9
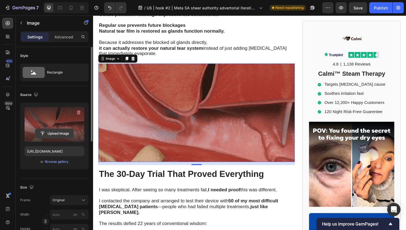
click at [67, 132] on input "file" at bounding box center [54, 133] width 38 height 9
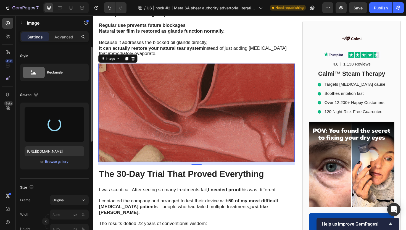
type input "https://cdn.shopify.com/s/files/1/0940/0205/3455/files/gempages_576026753357578…"
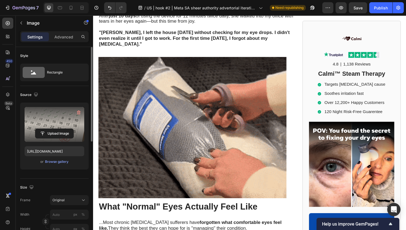
scroll to position [2261, 0]
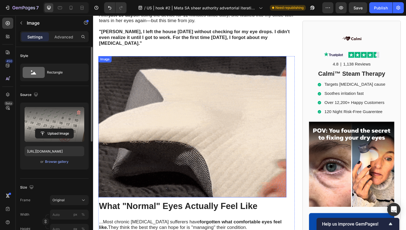
click at [149, 146] on img at bounding box center [198, 133] width 199 height 149
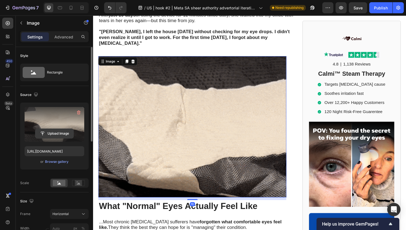
click at [60, 136] on input "file" at bounding box center [54, 133] width 38 height 9
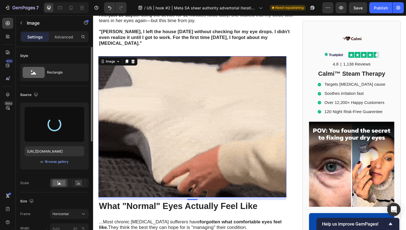
type input "https://cdn.shopify.com/s/files/1/0940/0205/3455/files/gempages_576026753357578…"
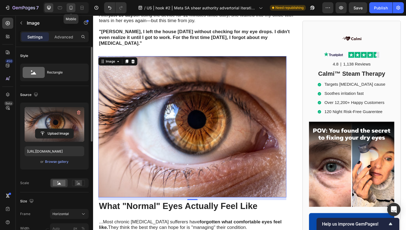
click at [72, 5] on icon at bounding box center [71, 8] width 6 height 6
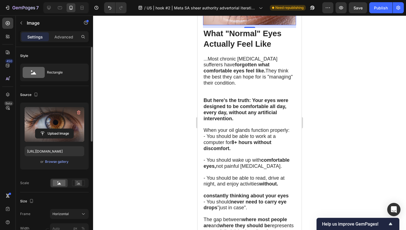
scroll to position [2736, 0]
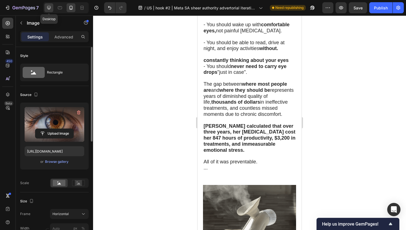
click at [51, 7] on icon at bounding box center [49, 8] width 6 height 6
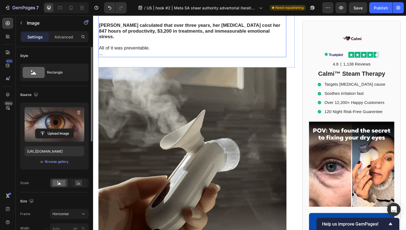
scroll to position [2629, 0]
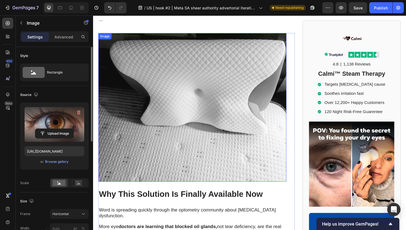
click at [196, 79] on img at bounding box center [198, 112] width 199 height 157
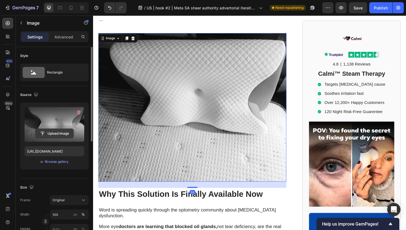
click at [59, 134] on input "file" at bounding box center [54, 133] width 38 height 9
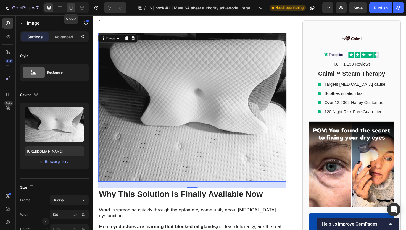
click at [72, 6] on icon at bounding box center [71, 8] width 6 height 6
type input "https://cdn.shopify.com/s/files/1/0940/0205/3455/files/gempages_576026753357578…"
type input "400"
type input "300"
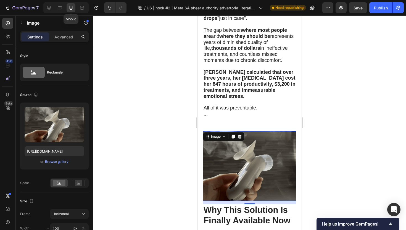
scroll to position [2787, 0]
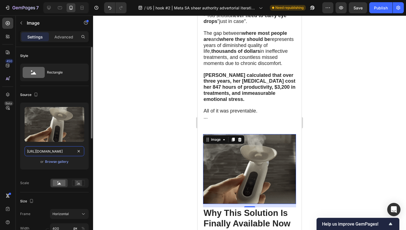
click at [62, 151] on input "https://cdn.shopify.com/s/files/1/0940/0205/3455/files/gempages_576026753357578…" at bounding box center [55, 151] width 60 height 10
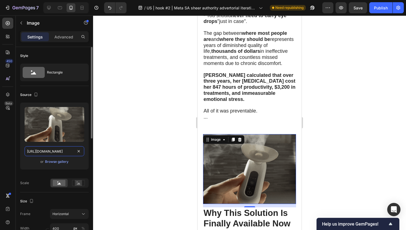
click at [62, 151] on input "https://cdn.shopify.com/s/files/1/0940/0205/3455/files/gempages_576026753357578…" at bounding box center [55, 151] width 60 height 10
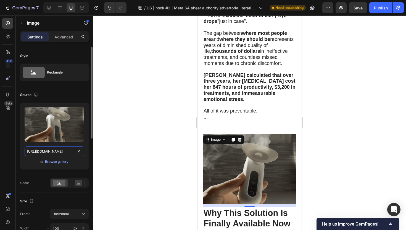
click at [62, 151] on input "https://cdn.shopify.com/s/files/1/0940/0205/3455/files/gempages_576026753357578…" at bounding box center [55, 151] width 60 height 10
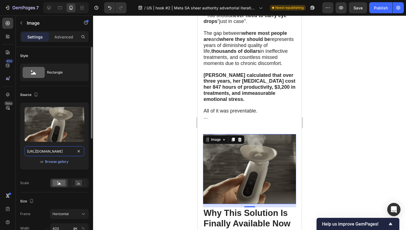
click at [62, 151] on input "https://cdn.shopify.com/s/files/1/0940/0205/3455/files/gempages_576026753357578…" at bounding box center [55, 151] width 60 height 10
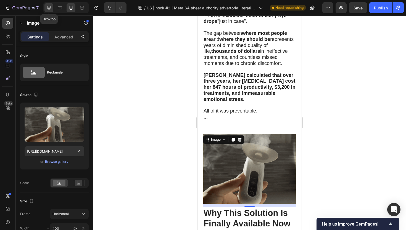
click at [49, 8] on icon at bounding box center [49, 8] width 4 height 4
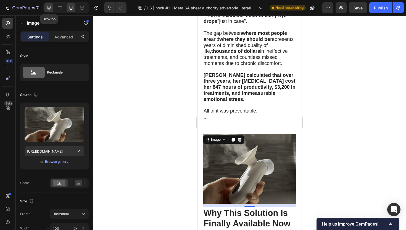
type input "https://cdn.shopify.com/s/files/1/0940/0205/3455/files/gempages_576026753357578…"
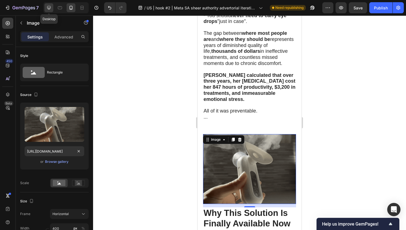
type input "100"
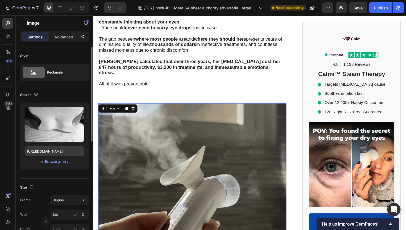
scroll to position [2580, 0]
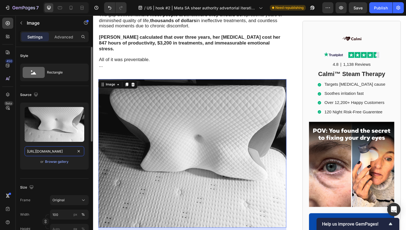
click at [53, 153] on input "https://cdn.shopify.com/s/files/1/0940/0205/3455/files/gempages_576026753357578…" at bounding box center [55, 151] width 60 height 10
click at [52, 153] on input "https://cdn.shopify.com/s/files/1/0940/0205/3455/files/gempages_576026753357578…" at bounding box center [55, 151] width 60 height 10
paste input "0e0631b5-bd63-47fb-88f2-f5ed386ee408.gif"
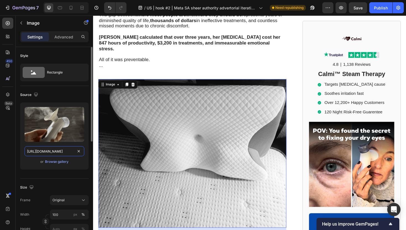
scroll to position [0, 169]
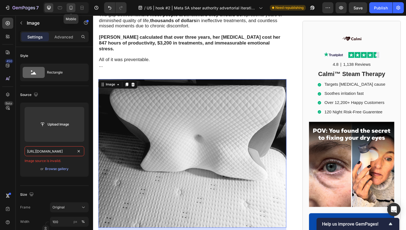
type input "https://cdn.shopify.com/s/files/1/0940/0205/3455/files/gempages_576026753357578…"
click at [72, 7] on icon at bounding box center [71, 8] width 3 height 4
type input "400"
type input "300"
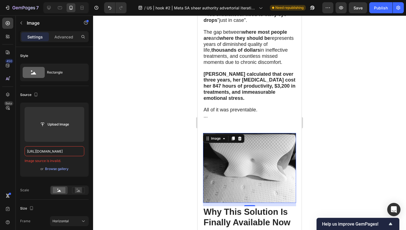
scroll to position [2787, 0]
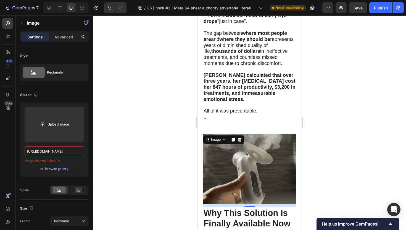
click at [393, 24] on div at bounding box center [249, 122] width 313 height 214
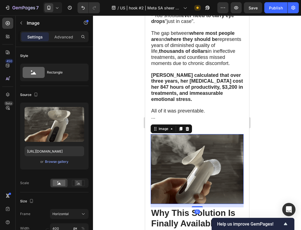
click at [273, 56] on div at bounding box center [197, 122] width 208 height 214
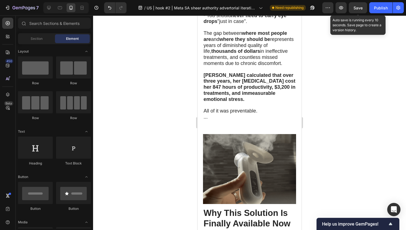
click at [361, 8] on span "Save" at bounding box center [358, 8] width 9 height 5
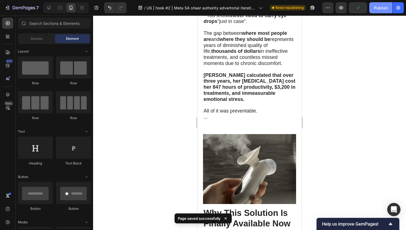
click at [383, 9] on div "Publish" at bounding box center [381, 8] width 14 height 6
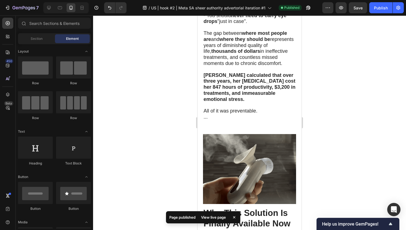
click at [213, 217] on div "View live page" at bounding box center [213, 217] width 31 height 8
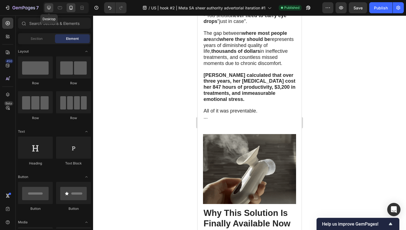
click at [50, 7] on icon at bounding box center [49, 8] width 6 height 6
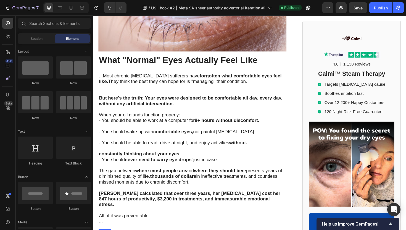
scroll to position [2462, 0]
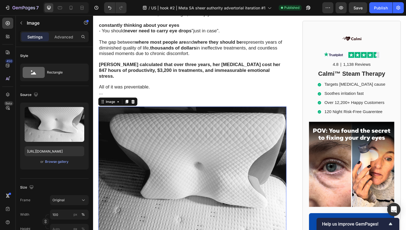
scroll to position [2554, 0]
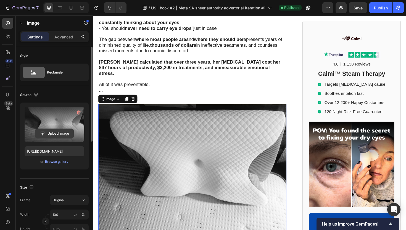
click at [64, 132] on input "file" at bounding box center [54, 133] width 38 height 9
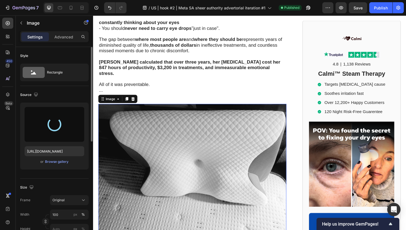
type input "https://cdn.shopify.com/s/files/1/0940/0205/3455/files/gempages_576026753357578…"
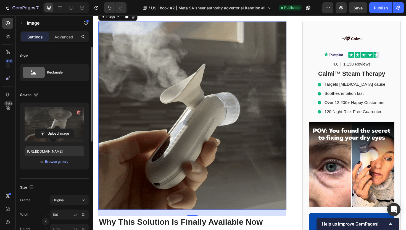
scroll to position [2589, 0]
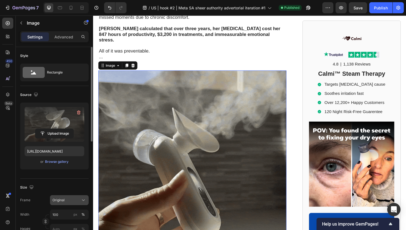
click at [60, 196] on button "Original" at bounding box center [69, 200] width 39 height 10
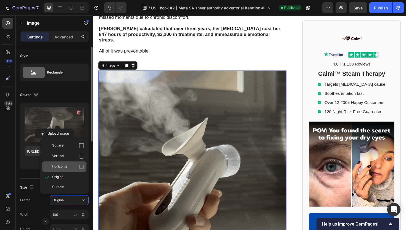
click at [70, 167] on div "Horizontal" at bounding box center [68, 167] width 32 height 6
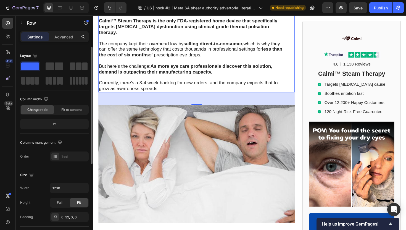
scroll to position [2917, 0]
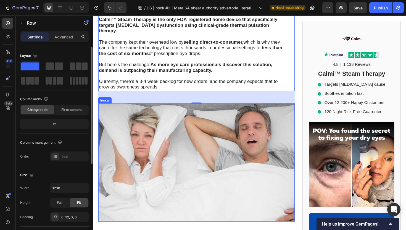
click at [260, 162] on img at bounding box center [203, 171] width 208 height 125
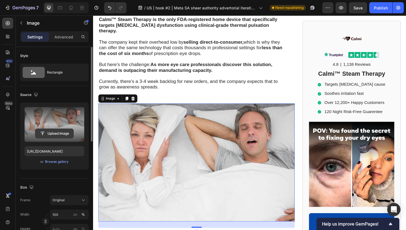
click at [59, 134] on input "file" at bounding box center [54, 133] width 38 height 9
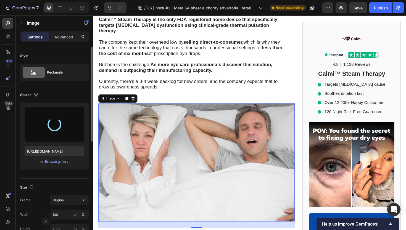
type input "https://cdn.shopify.com/s/files/1/0940/0205/3455/files/gempages_576026753357578…"
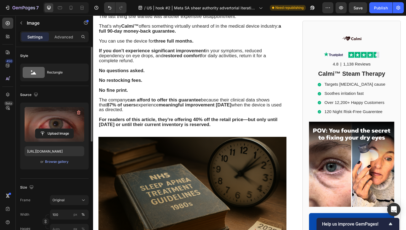
scroll to position [3221, 0]
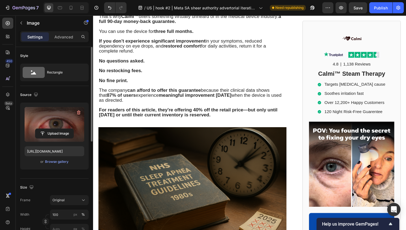
click at [201, 166] on img at bounding box center [198, 200] width 199 height 133
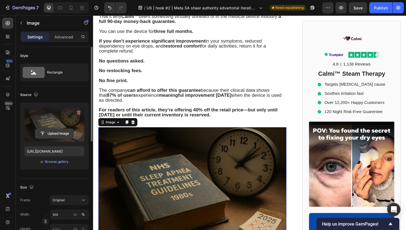
click at [46, 131] on input "file" at bounding box center [54, 133] width 38 height 9
type input "https://cdn.shopify.com/s/files/1/0940/0205/3455/files/gempages_576026753357578…"
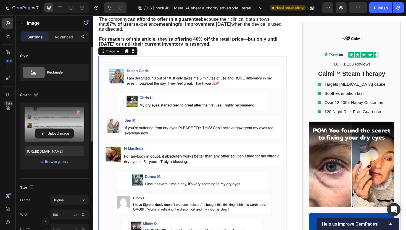
scroll to position [3304, 0]
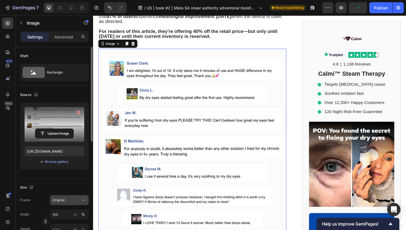
click at [74, 204] on button "Original" at bounding box center [69, 200] width 39 height 10
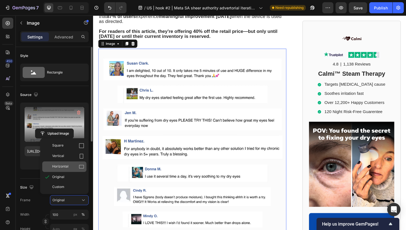
click at [79, 168] on icon at bounding box center [81, 167] width 5 height 4
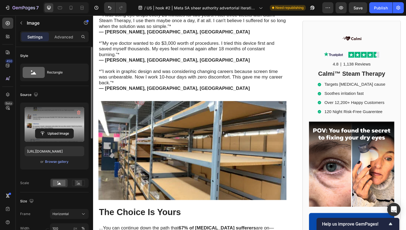
scroll to position [3528, 0]
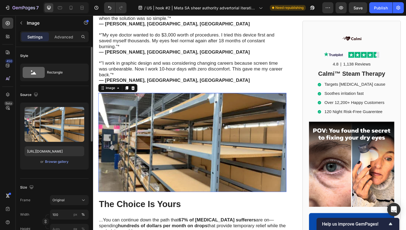
click at [167, 116] on img at bounding box center [198, 150] width 199 height 105
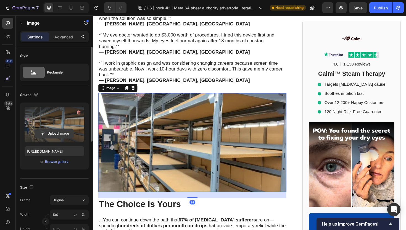
click at [62, 136] on input "file" at bounding box center [54, 133] width 38 height 9
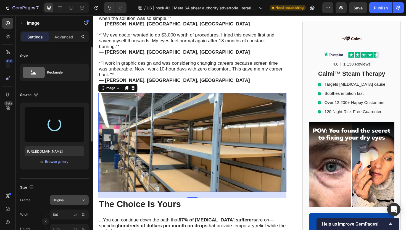
type input "https://cdn.shopify.com/s/files/1/0940/0205/3455/files/gempages_576026753357578…"
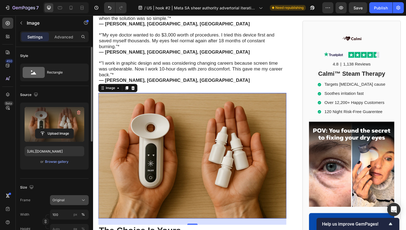
click at [80, 202] on div "Original" at bounding box center [69, 200] width 34 height 6
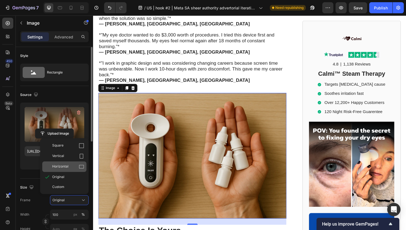
click at [81, 167] on icon at bounding box center [82, 167] width 6 height 6
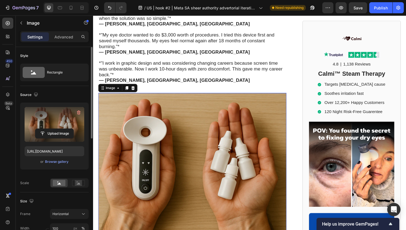
click at [77, 176] on div "Upload Image https://cdn.shopify.com/s/files/1/0940/0205/3455/files/gempages_57…" at bounding box center [54, 144] width 69 height 85
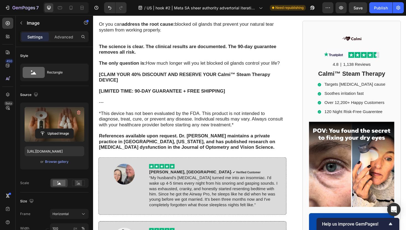
scroll to position [3790, 0]
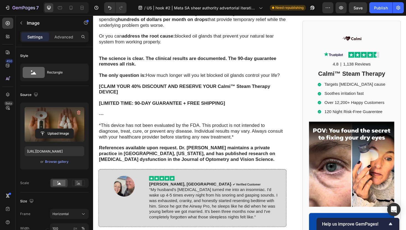
click at [357, 7] on span "Save" at bounding box center [358, 8] width 9 height 5
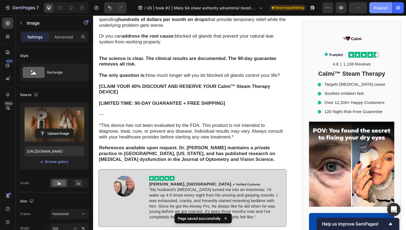
click at [383, 8] on div "Publish" at bounding box center [381, 8] width 14 height 6
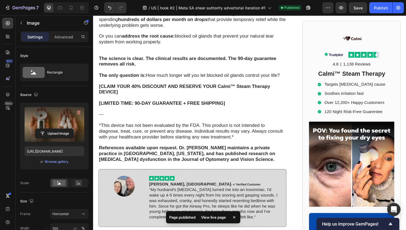
click at [211, 216] on div "View live page" at bounding box center [213, 217] width 31 height 8
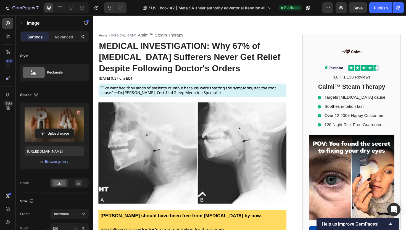
scroll to position [0, 0]
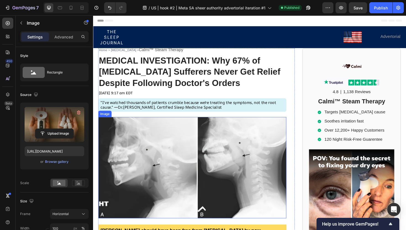
click at [222, 139] on img at bounding box center [198, 176] width 199 height 107
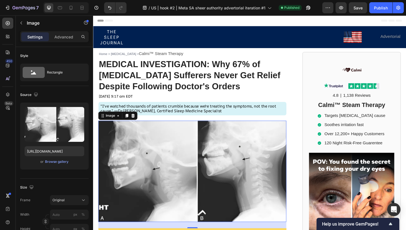
click at [222, 139] on img at bounding box center [198, 180] width 199 height 107
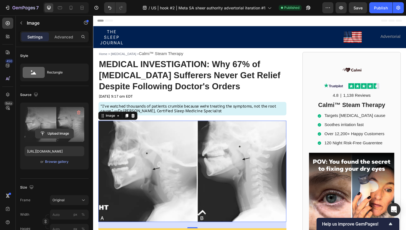
click at [51, 130] on input "file" at bounding box center [54, 133] width 38 height 9
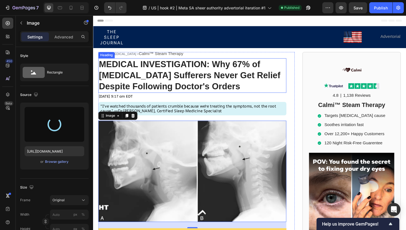
type input "https://cdn.shopify.com/s/files/1/0940/0205/3455/files/gempages_576026753357578…"
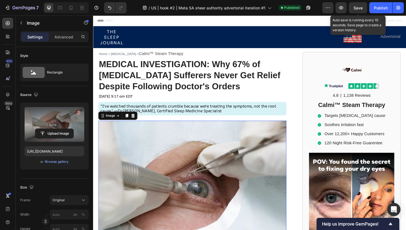
click at [361, 10] on div "Save" at bounding box center [358, 8] width 9 height 6
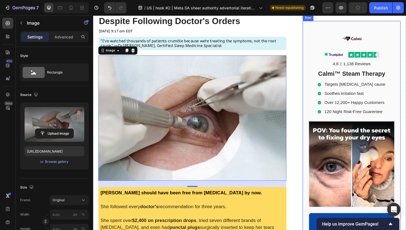
scroll to position [71, 0]
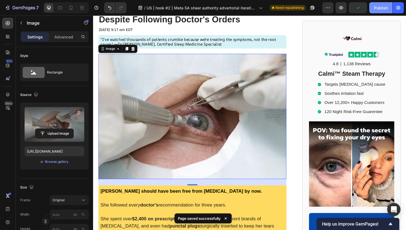
click at [382, 8] on div "Publish" at bounding box center [381, 8] width 14 height 6
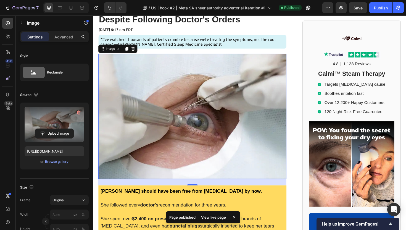
click at [209, 216] on div "View live page" at bounding box center [213, 217] width 31 height 8
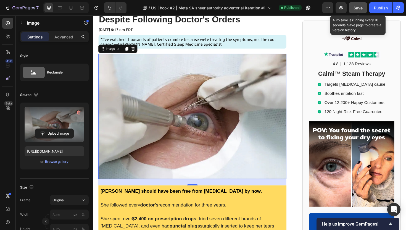
click at [354, 12] on button "Save" at bounding box center [358, 7] width 18 height 11
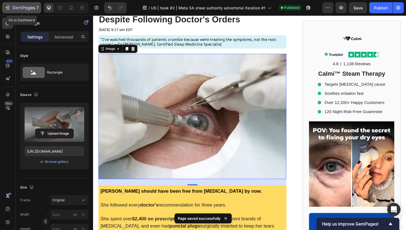
click at [9, 6] on icon "button" at bounding box center [8, 8] width 6 height 6
